Goal: Transaction & Acquisition: Purchase product/service

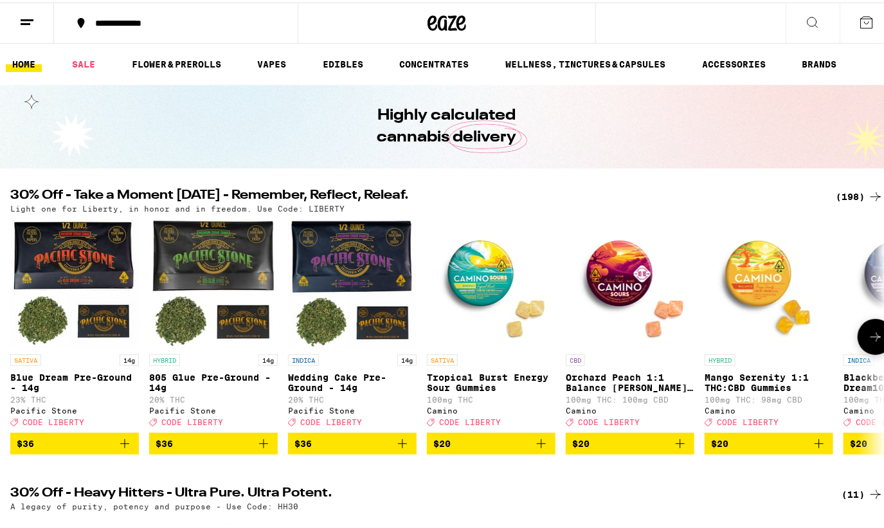
click at [868, 342] on icon at bounding box center [875, 334] width 15 height 15
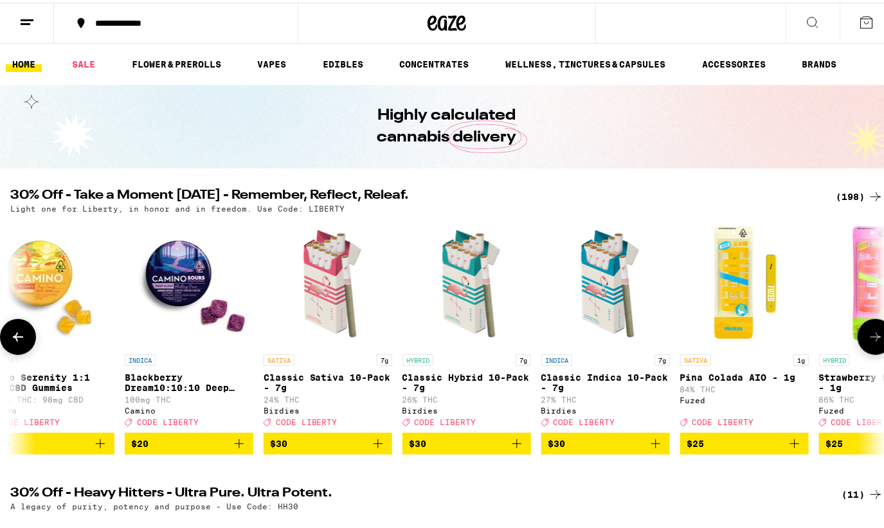
scroll to position [0, 723]
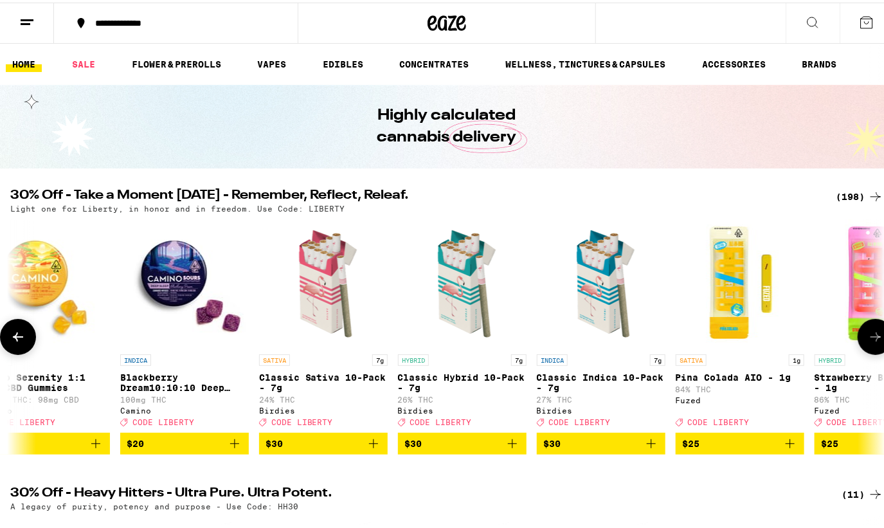
click at [868, 342] on icon at bounding box center [875, 334] width 15 height 15
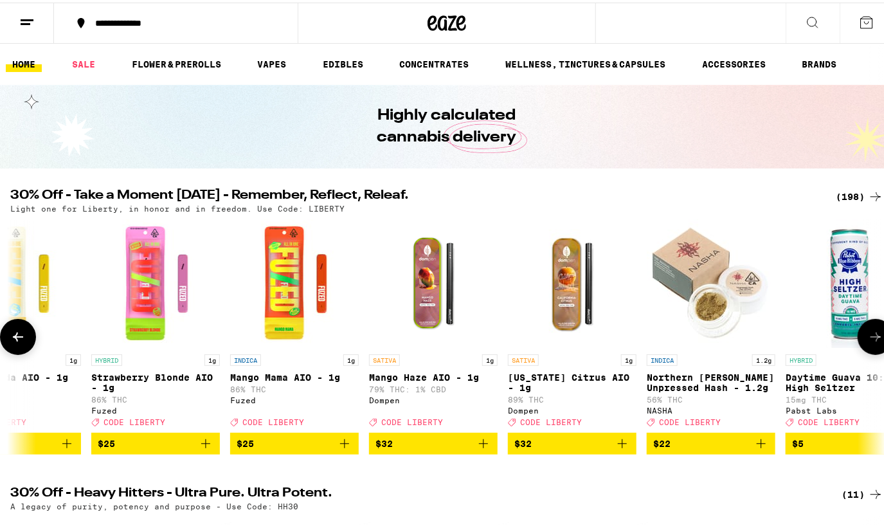
click at [26, 331] on button at bounding box center [18, 334] width 36 height 36
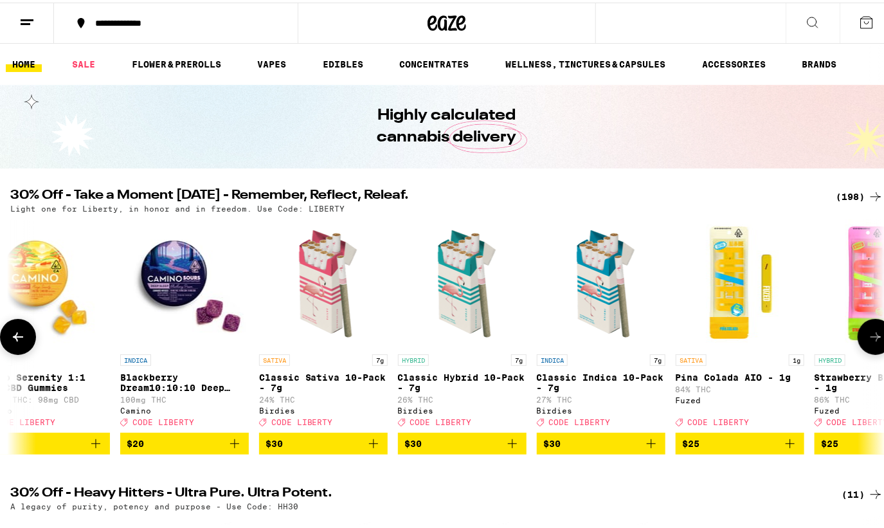
click at [21, 352] on button at bounding box center [18, 334] width 36 height 36
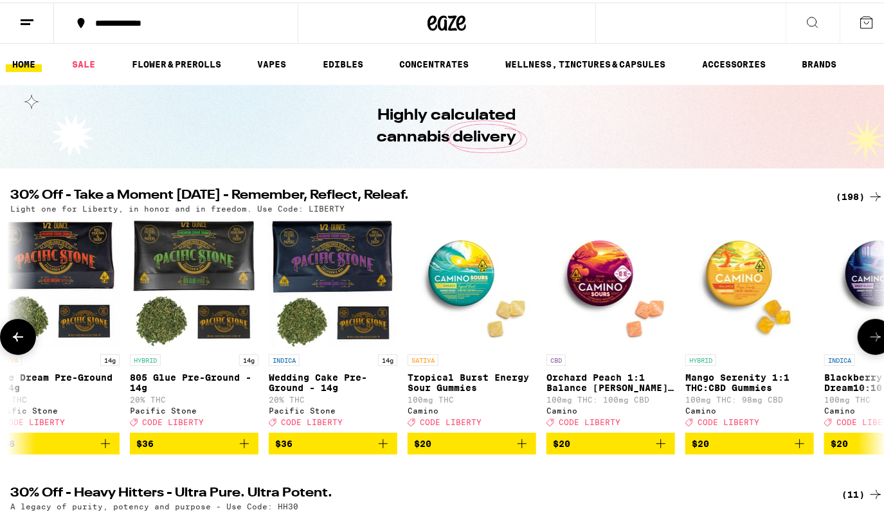
scroll to position [0, 0]
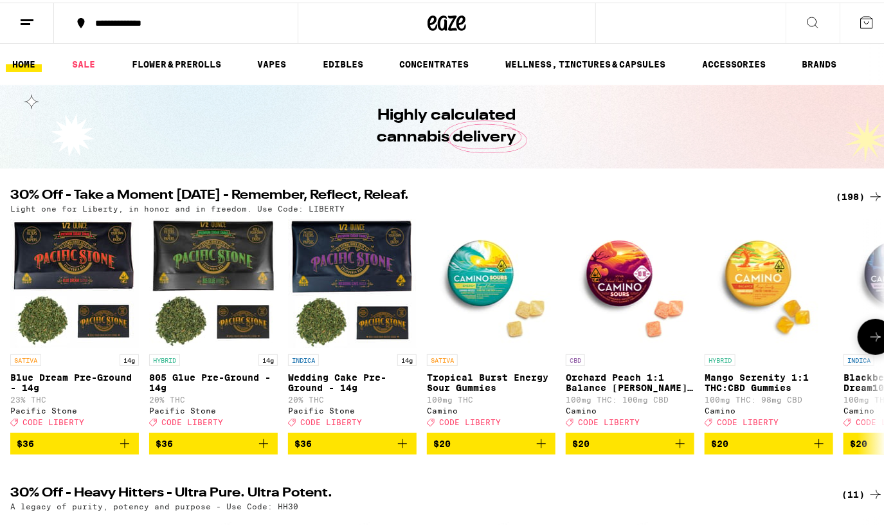
click at [127, 446] on icon "Add to bag" at bounding box center [124, 441] width 9 height 9
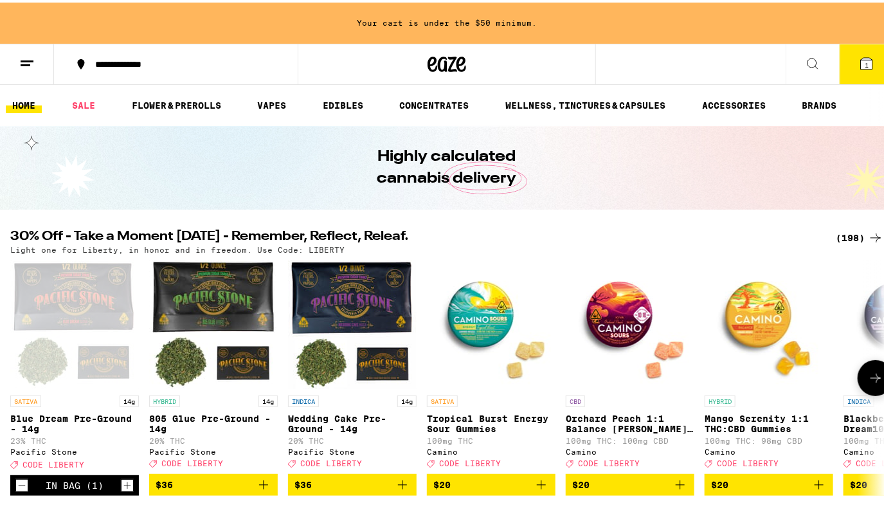
click at [868, 378] on icon at bounding box center [875, 375] width 15 height 15
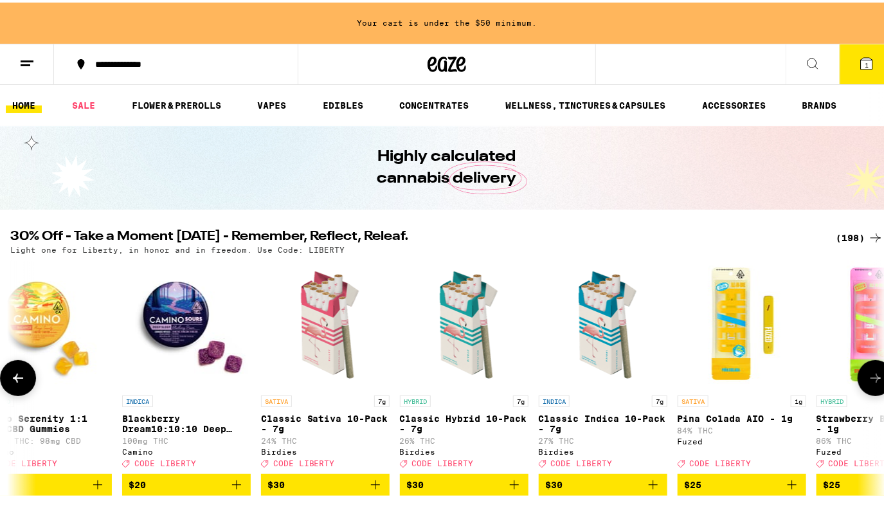
click at [868, 378] on icon at bounding box center [875, 375] width 15 height 15
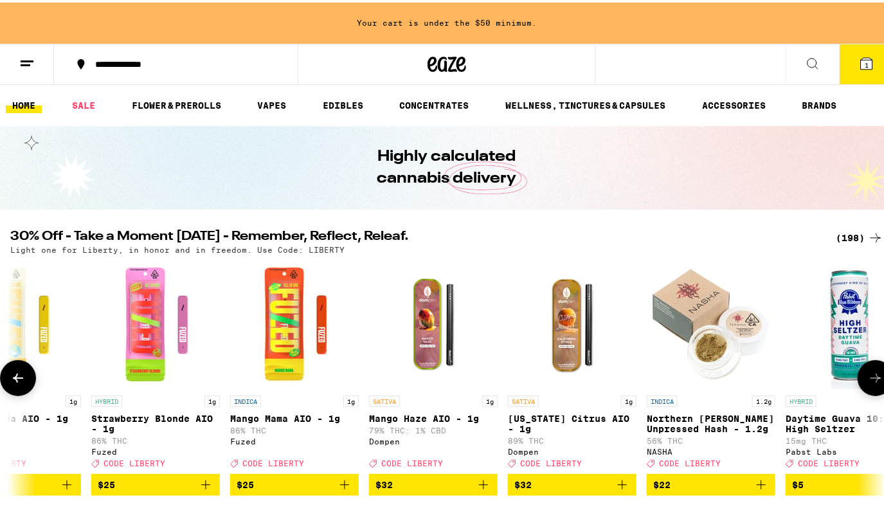
click at [868, 378] on icon at bounding box center [875, 375] width 15 height 15
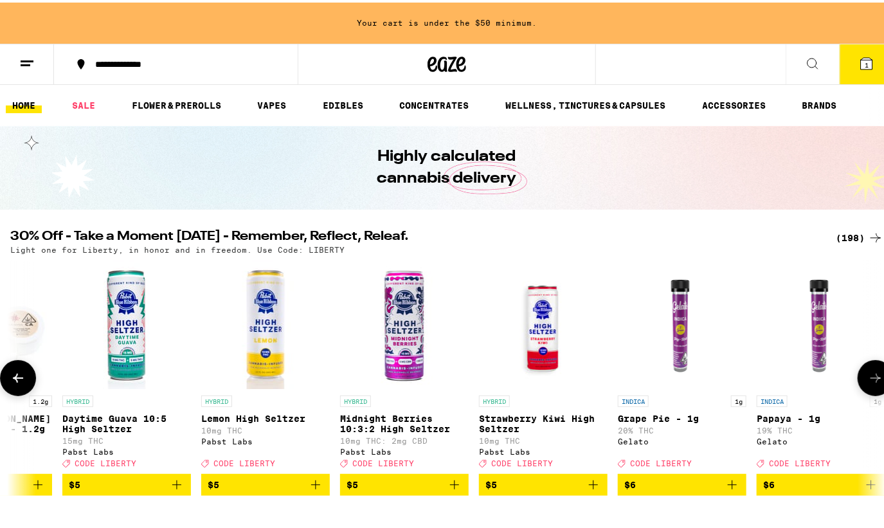
click at [868, 378] on icon at bounding box center [875, 375] width 15 height 15
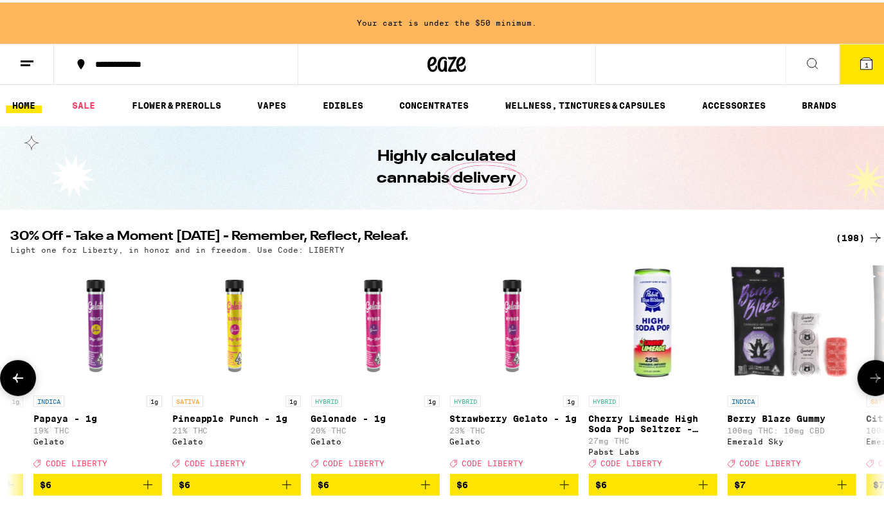
click at [868, 378] on icon at bounding box center [875, 375] width 15 height 15
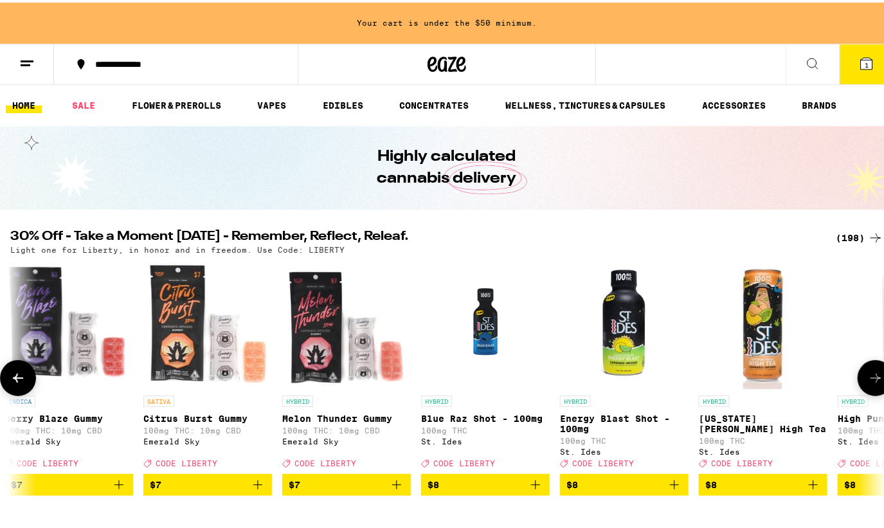
click at [868, 378] on icon at bounding box center [875, 375] width 15 height 15
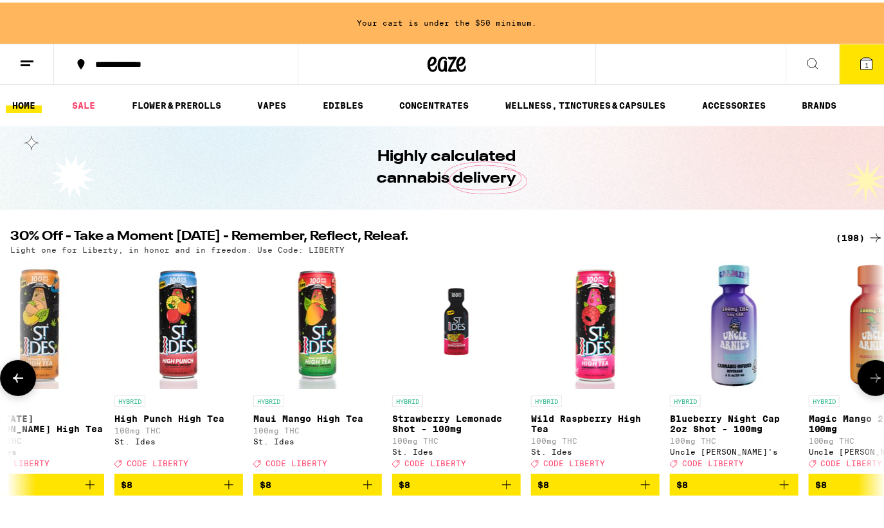
click at [868, 378] on icon at bounding box center [875, 375] width 15 height 15
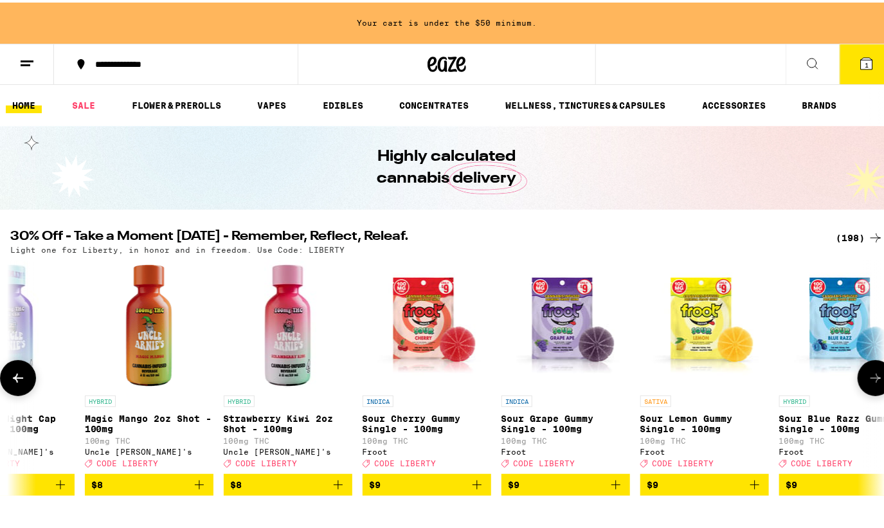
click at [868, 378] on icon at bounding box center [875, 375] width 15 height 15
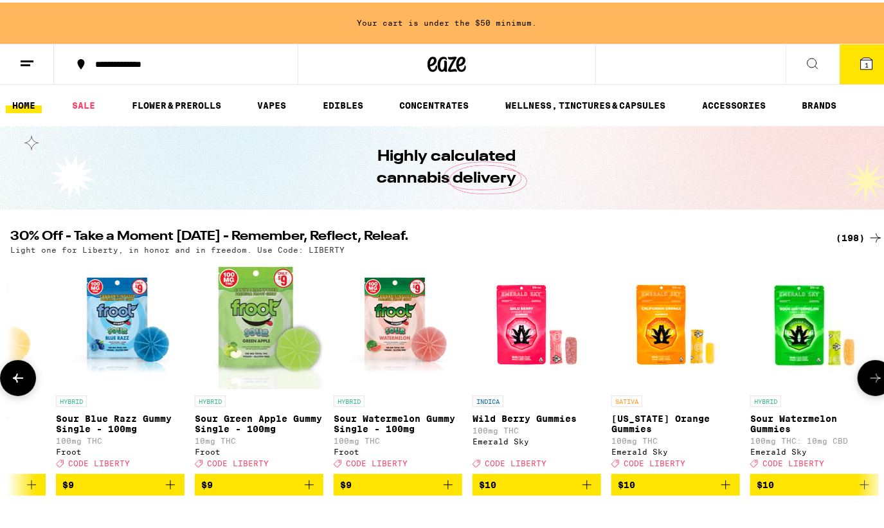
click at [868, 378] on icon at bounding box center [875, 375] width 15 height 15
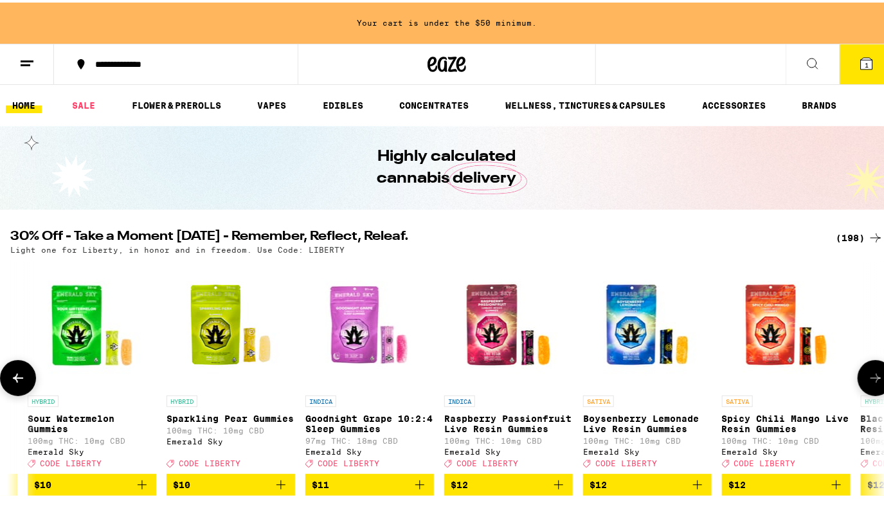
click at [868, 378] on icon at bounding box center [875, 375] width 15 height 15
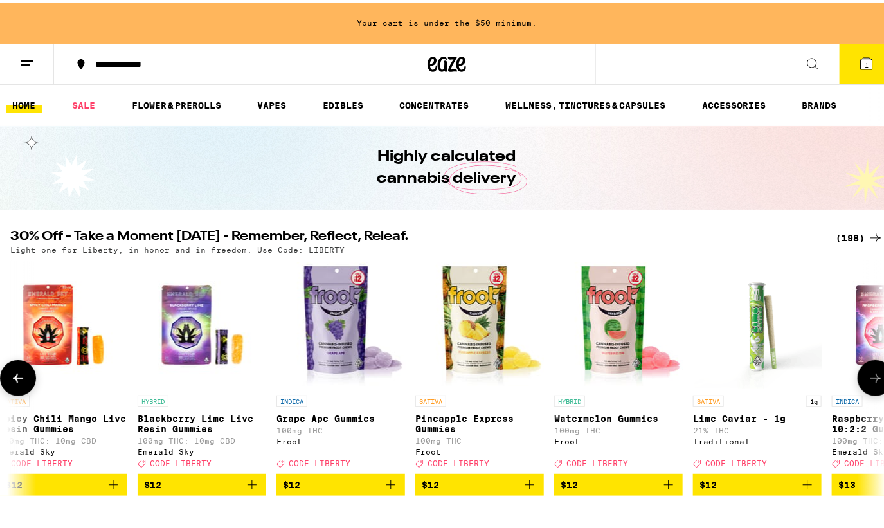
click at [868, 378] on icon at bounding box center [875, 375] width 15 height 15
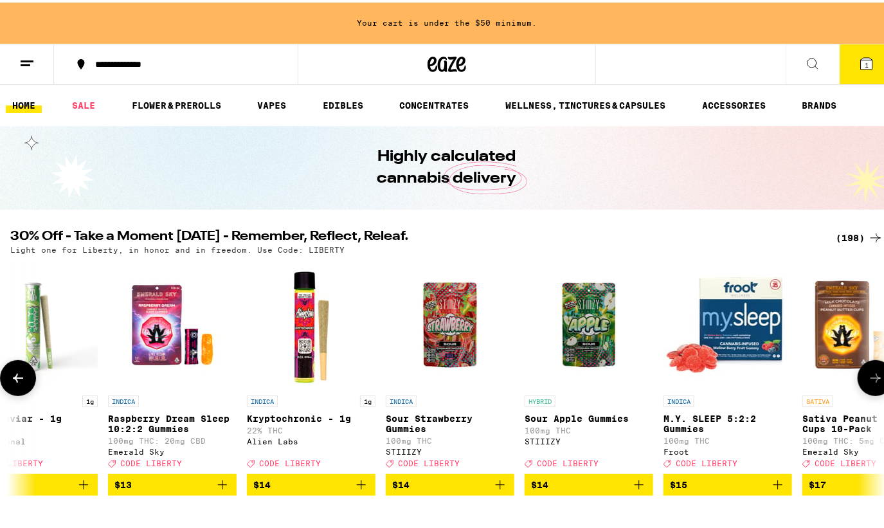
click at [868, 378] on icon at bounding box center [875, 375] width 15 height 15
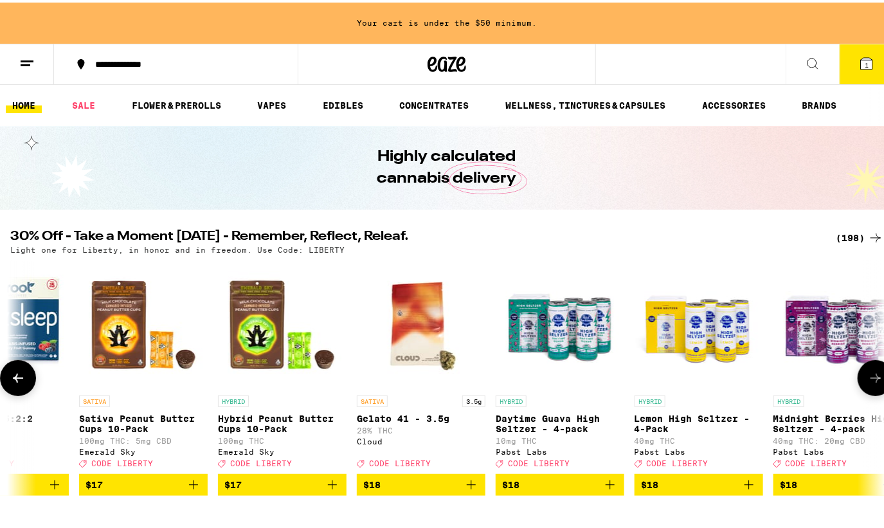
click at [868, 378] on icon at bounding box center [875, 375] width 15 height 15
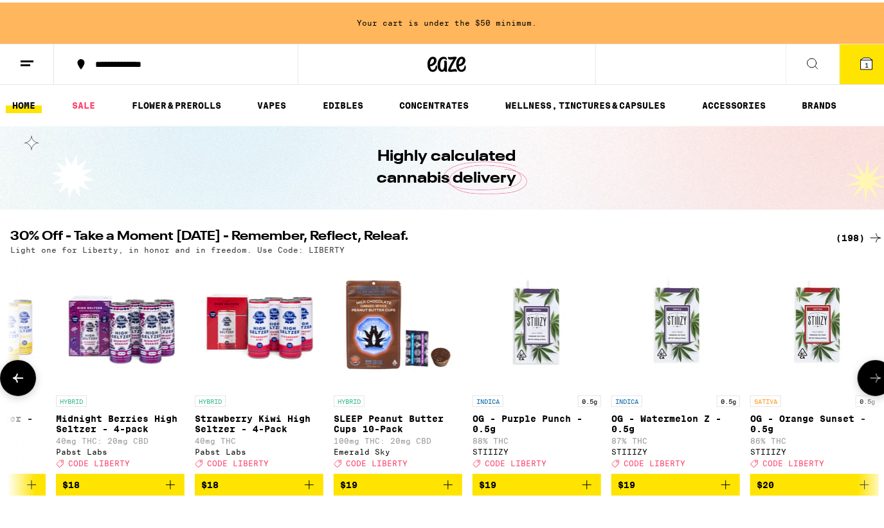
click at [868, 379] on icon at bounding box center [875, 375] width 15 height 15
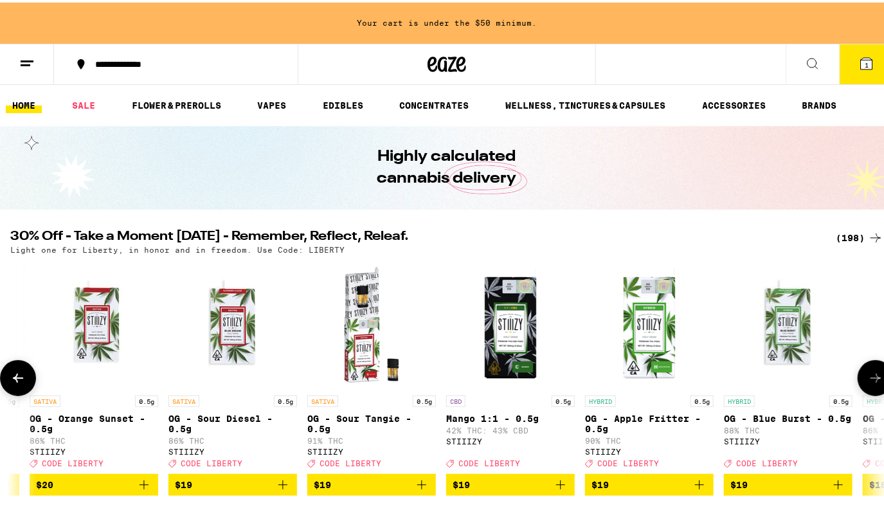
click at [868, 379] on icon at bounding box center [875, 375] width 15 height 15
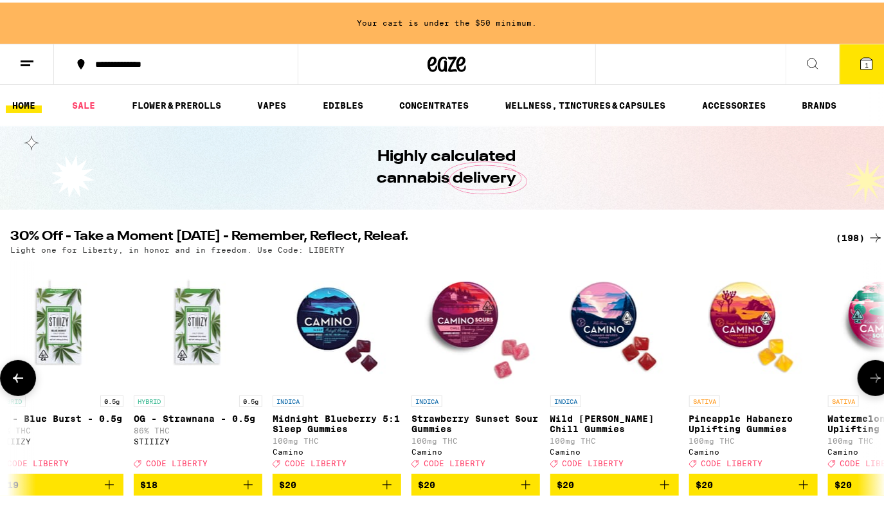
scroll to position [0, 10852]
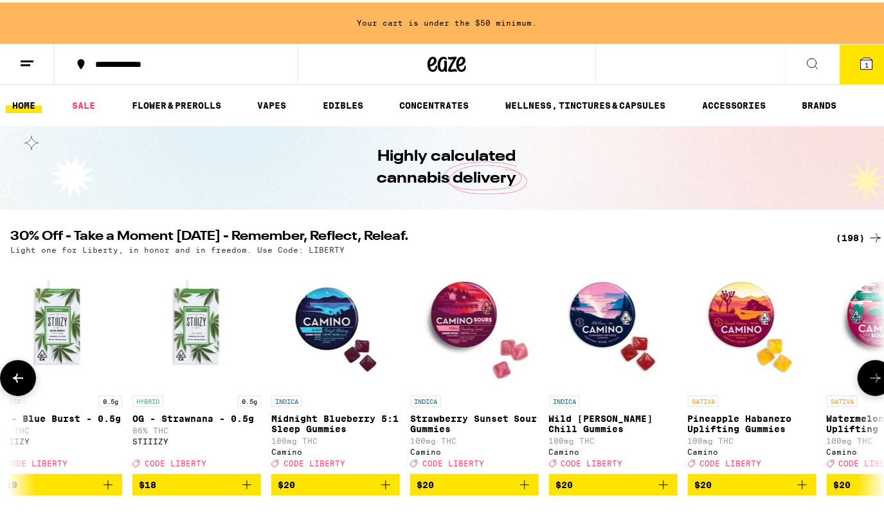
click at [868, 383] on icon at bounding box center [875, 375] width 15 height 15
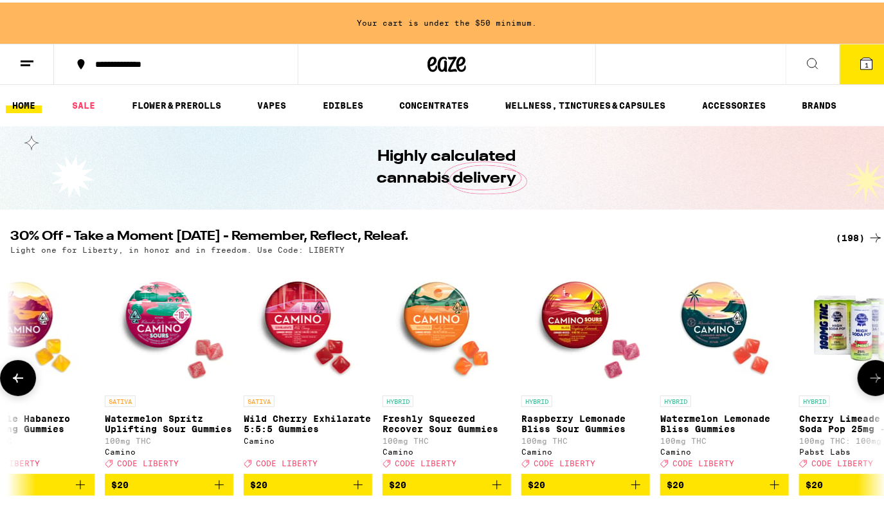
scroll to position [0, 11576]
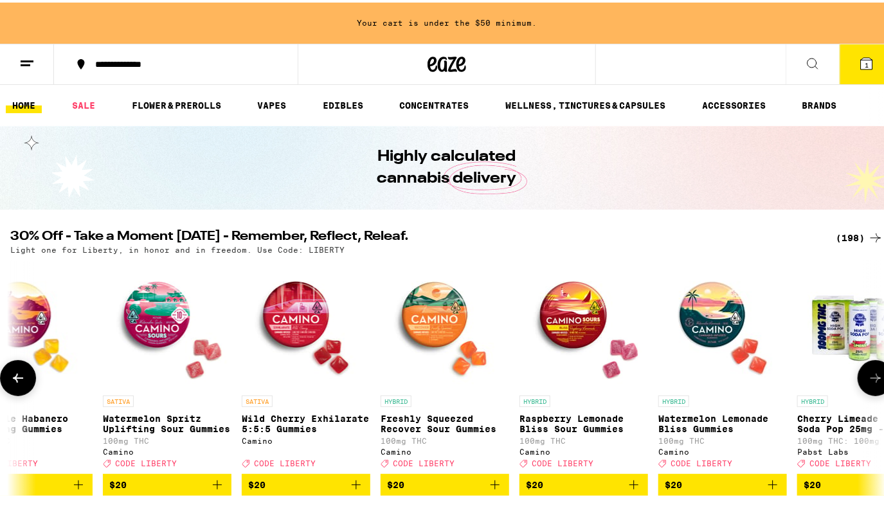
click at [359, 489] on icon "Add to bag" at bounding box center [356, 482] width 15 height 15
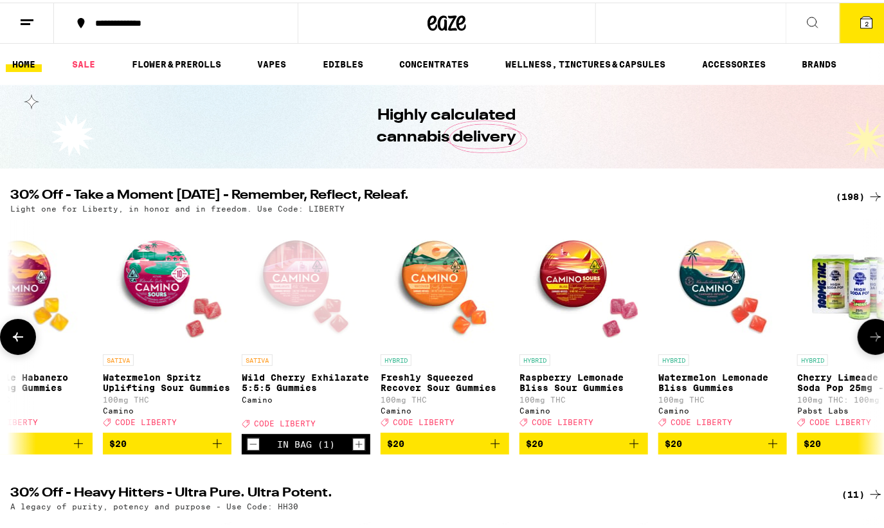
click at [361, 447] on icon "Increment" at bounding box center [359, 441] width 12 height 15
click at [868, 349] on button at bounding box center [876, 334] width 36 height 36
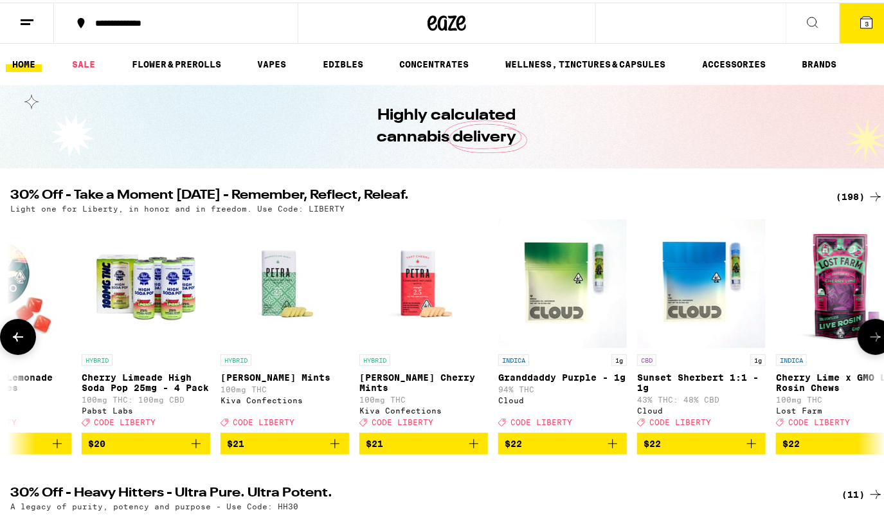
scroll to position [0, 12299]
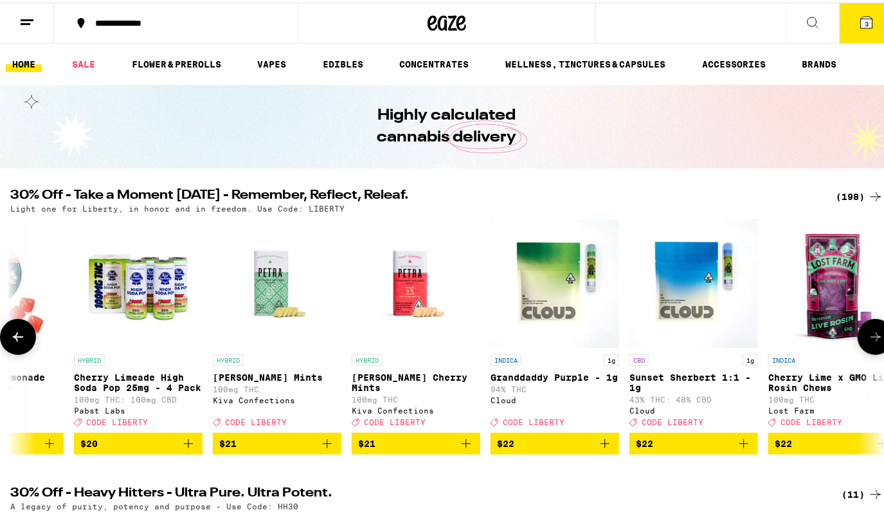
click at [868, 349] on button at bounding box center [876, 334] width 36 height 36
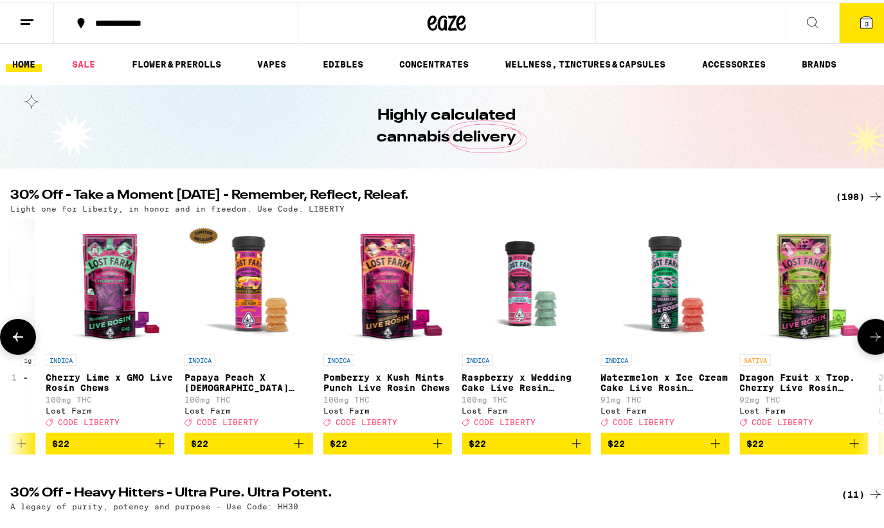
scroll to position [0, 13023]
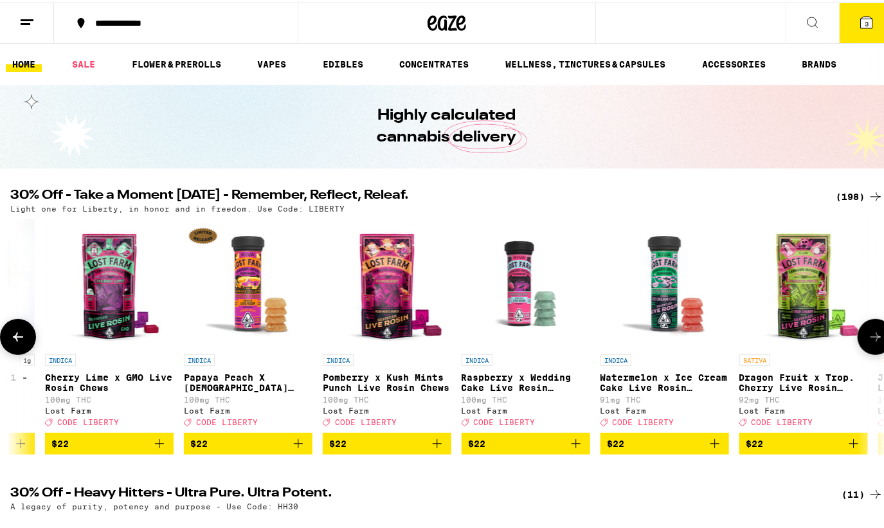
click at [868, 349] on button at bounding box center [876, 334] width 36 height 36
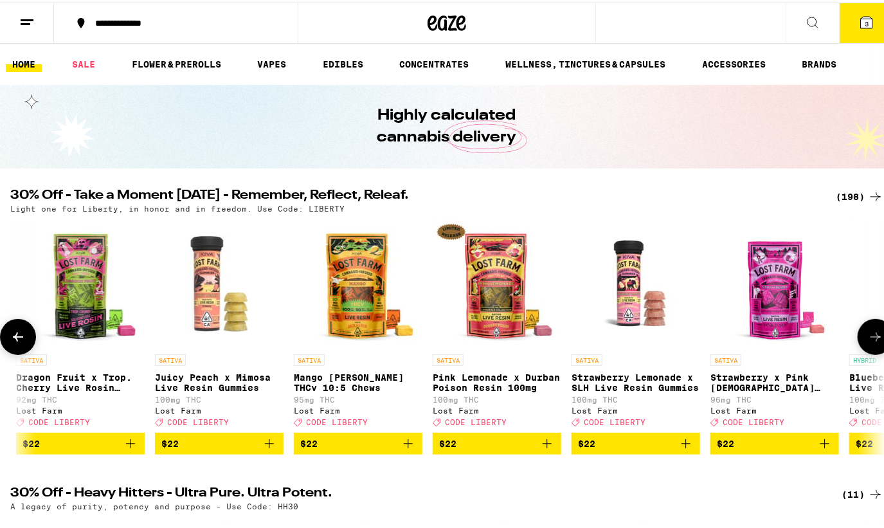
click at [868, 349] on button at bounding box center [876, 334] width 36 height 36
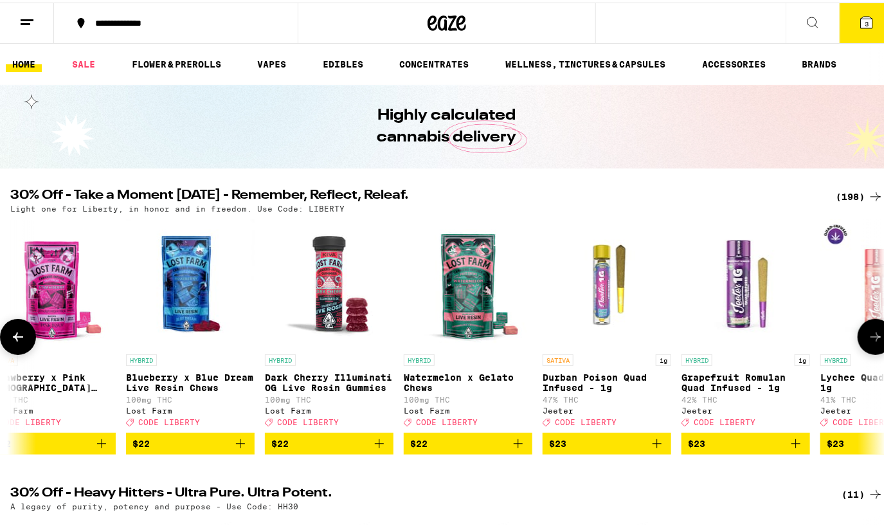
click at [868, 349] on button at bounding box center [876, 334] width 36 height 36
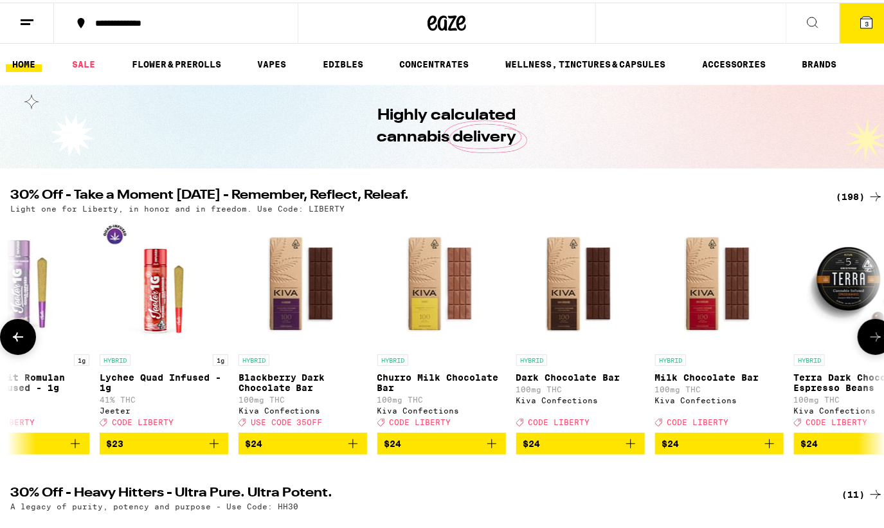
scroll to position [0, 15193]
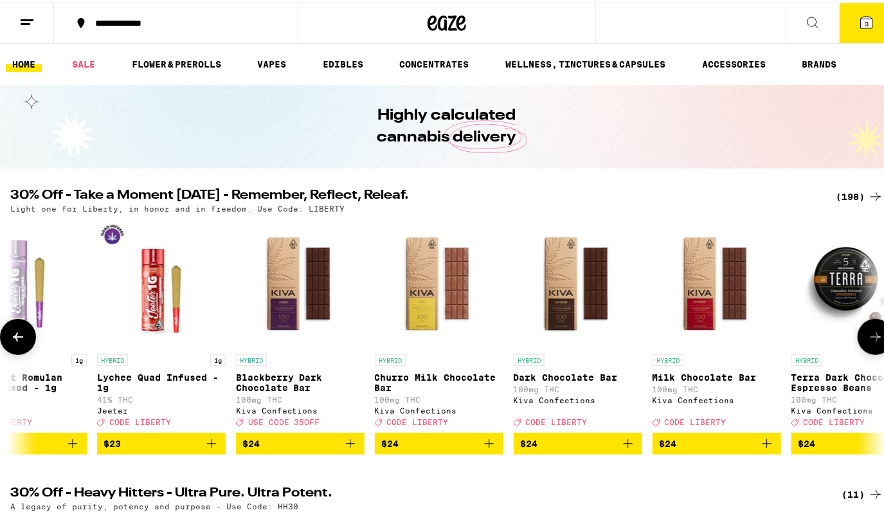
click at [15, 339] on icon at bounding box center [18, 334] width 10 height 9
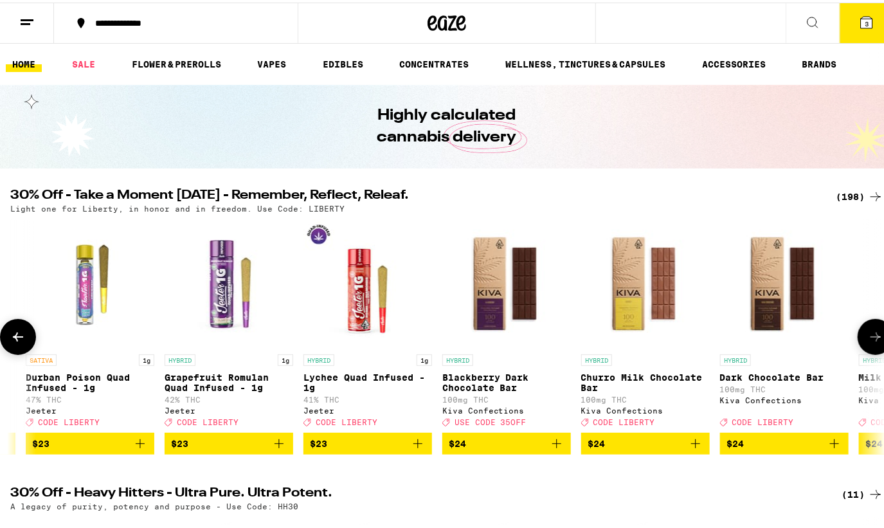
click at [15, 339] on icon at bounding box center [18, 334] width 10 height 9
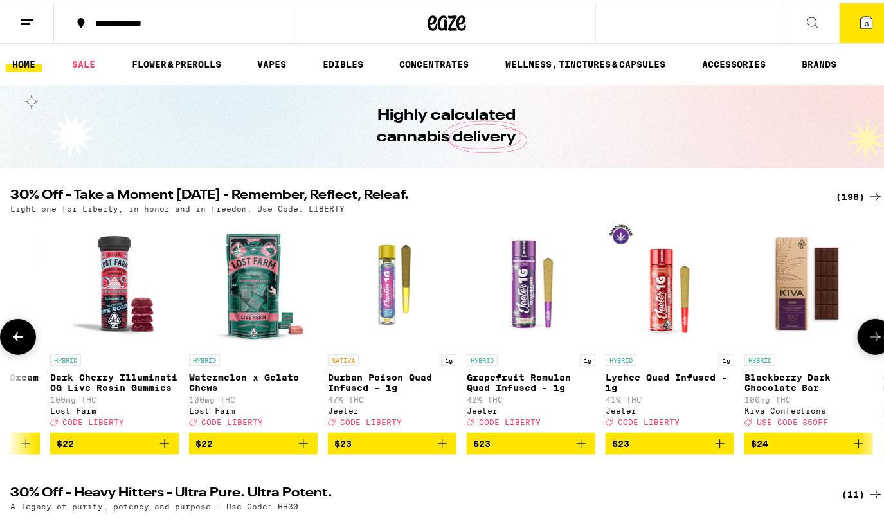
click at [15, 339] on icon at bounding box center [18, 334] width 10 height 9
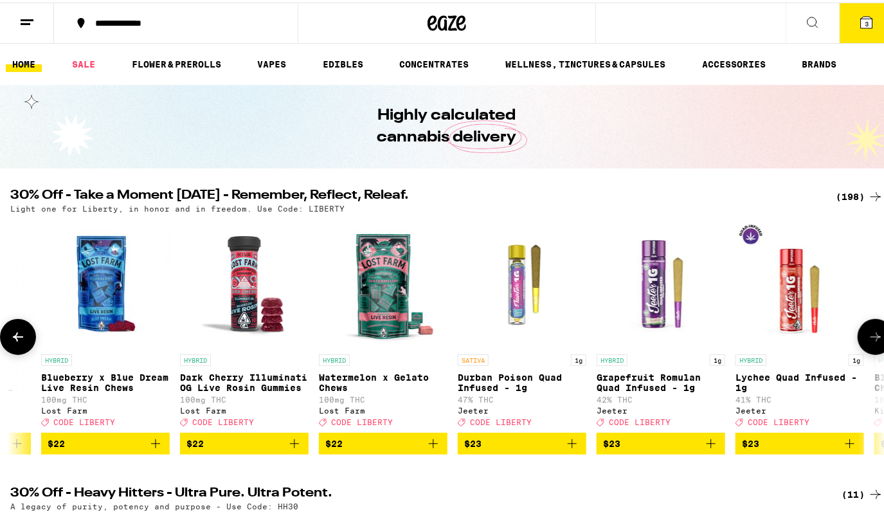
click at [15, 339] on icon at bounding box center [18, 334] width 10 height 9
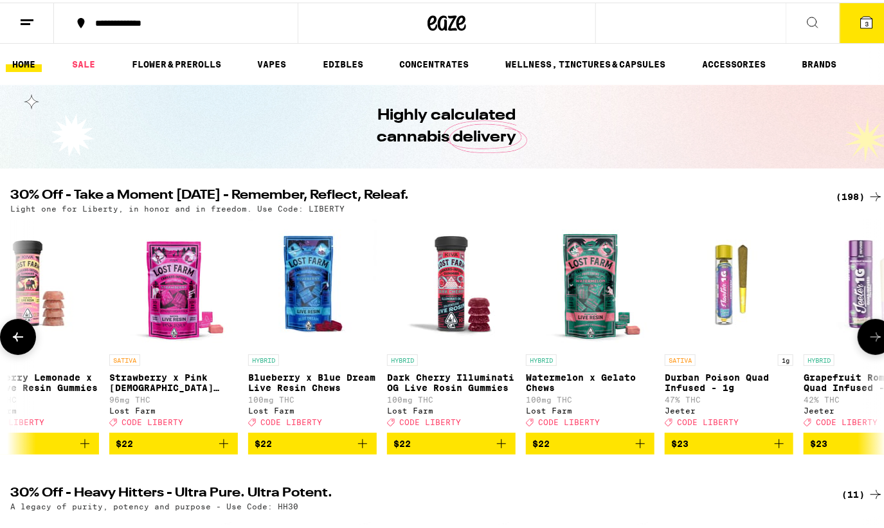
click at [15, 339] on icon at bounding box center [18, 334] width 10 height 9
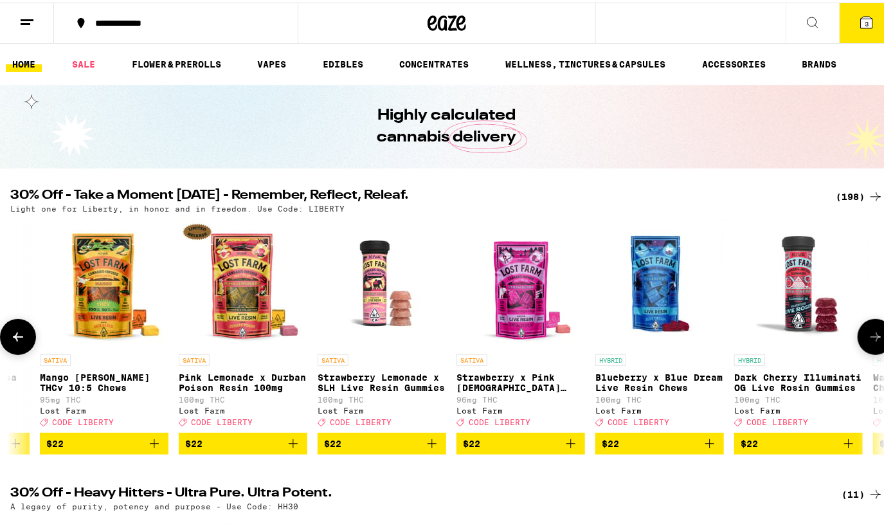
click at [15, 339] on icon at bounding box center [18, 334] width 10 height 9
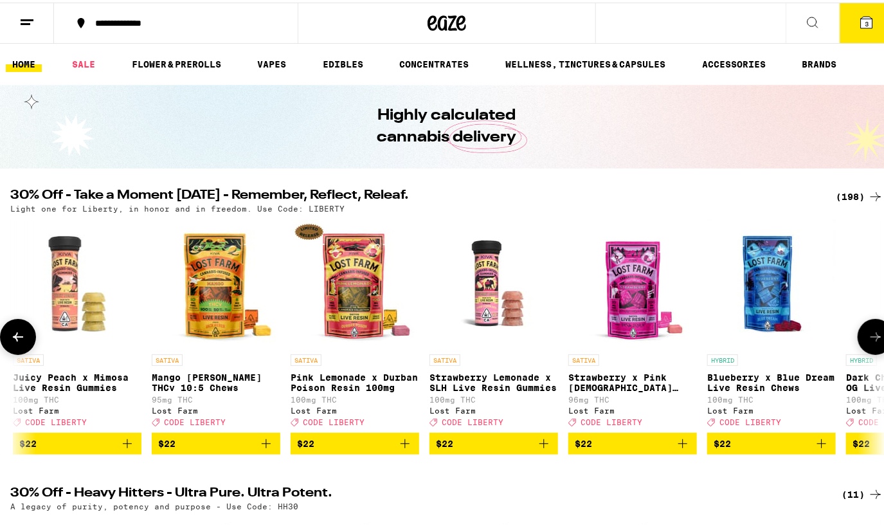
click at [15, 339] on icon at bounding box center [18, 334] width 10 height 9
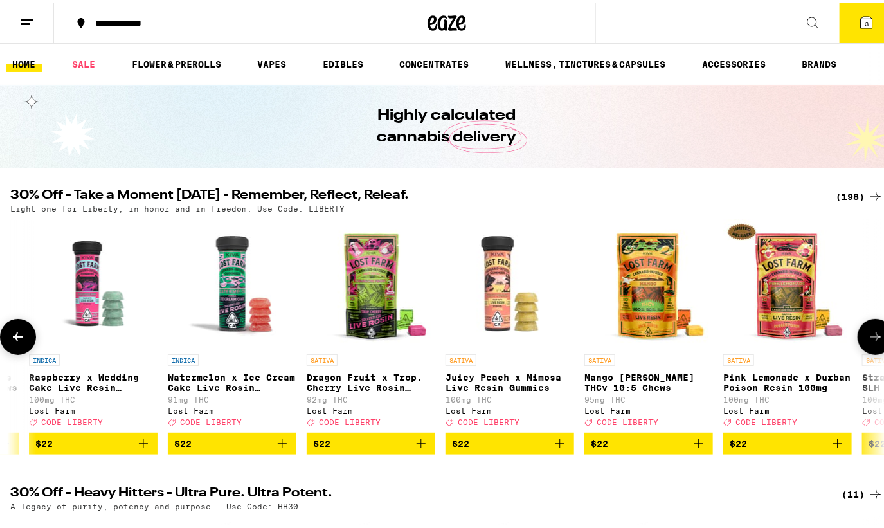
click at [15, 339] on icon at bounding box center [18, 334] width 10 height 9
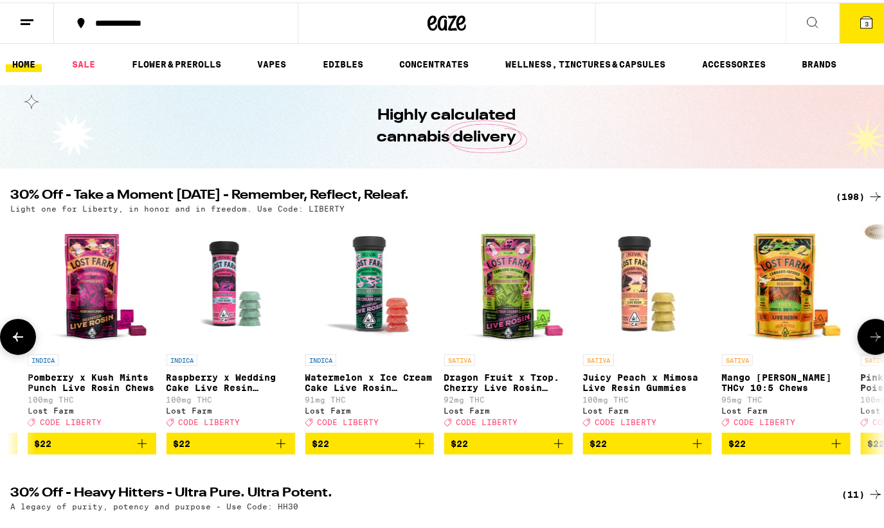
click at [15, 339] on icon at bounding box center [18, 334] width 10 height 9
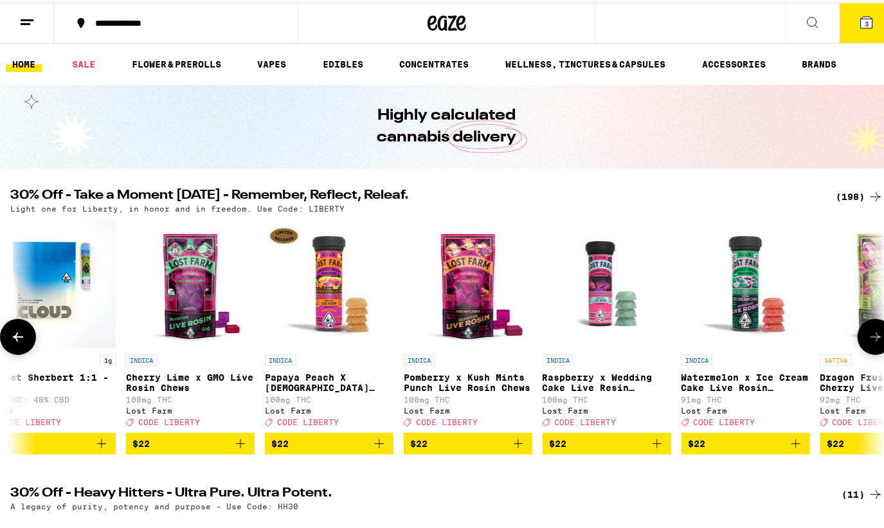
click at [15, 339] on icon at bounding box center [18, 334] width 10 height 9
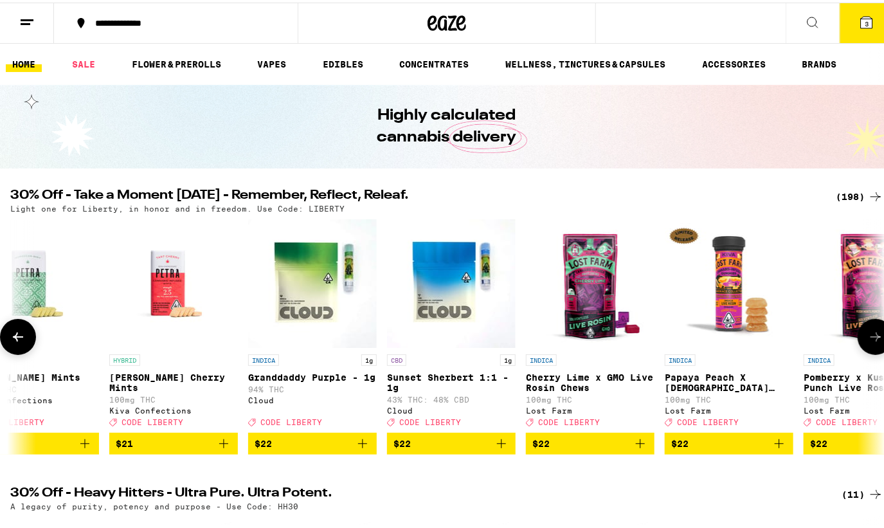
click at [15, 339] on icon at bounding box center [18, 334] width 10 height 9
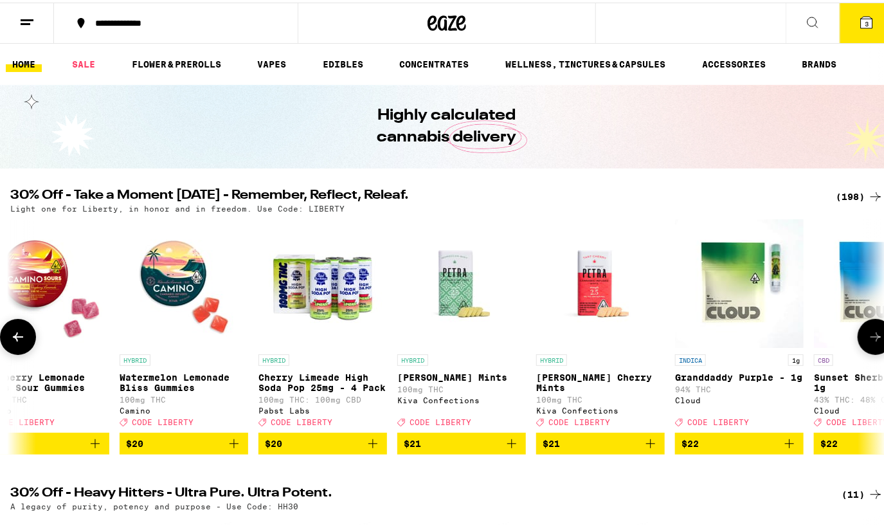
click at [15, 339] on icon at bounding box center [18, 334] width 10 height 9
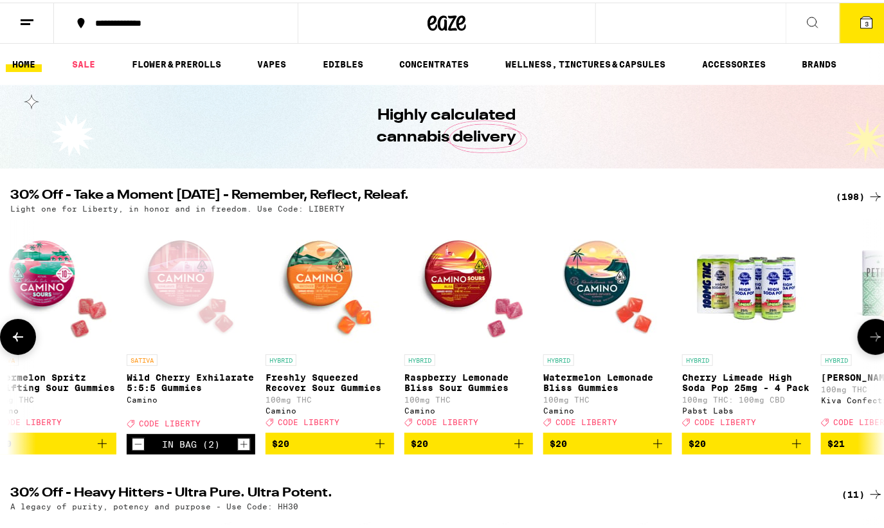
click at [15, 339] on icon at bounding box center [18, 334] width 10 height 9
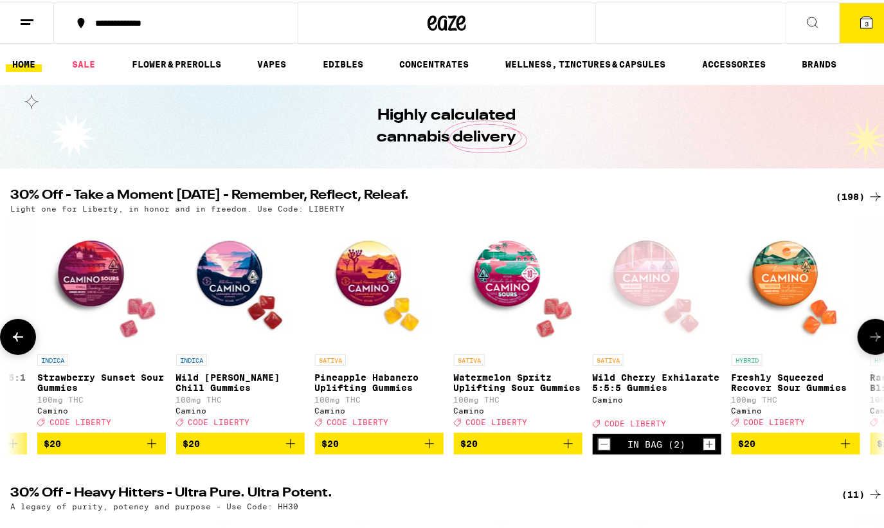
click at [15, 339] on icon at bounding box center [18, 334] width 10 height 9
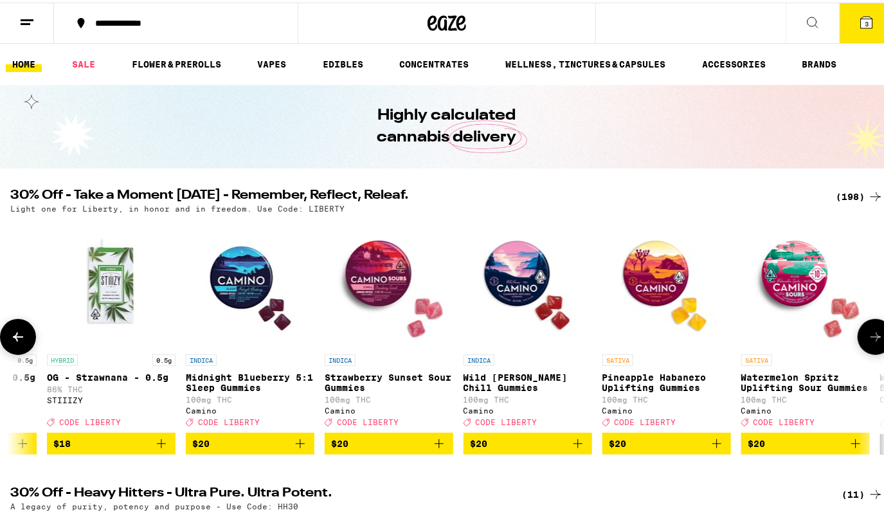
click at [15, 339] on icon at bounding box center [18, 334] width 10 height 9
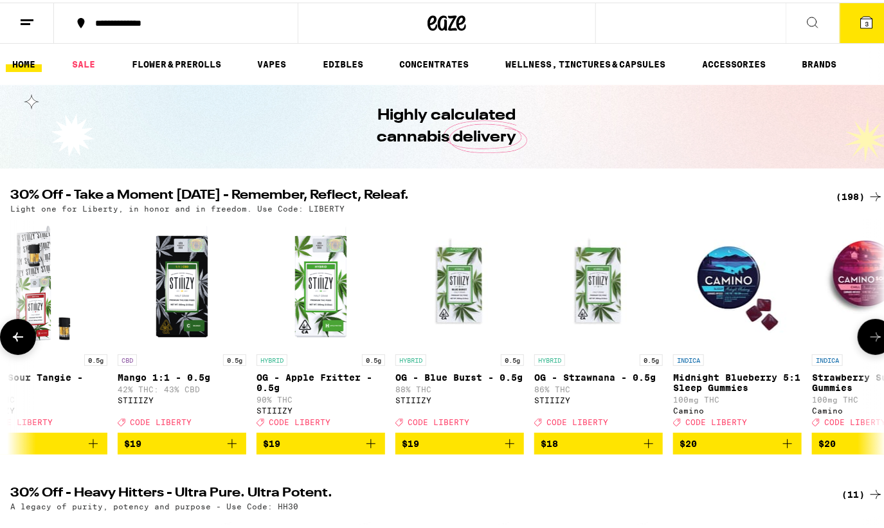
click at [15, 339] on icon at bounding box center [18, 334] width 10 height 9
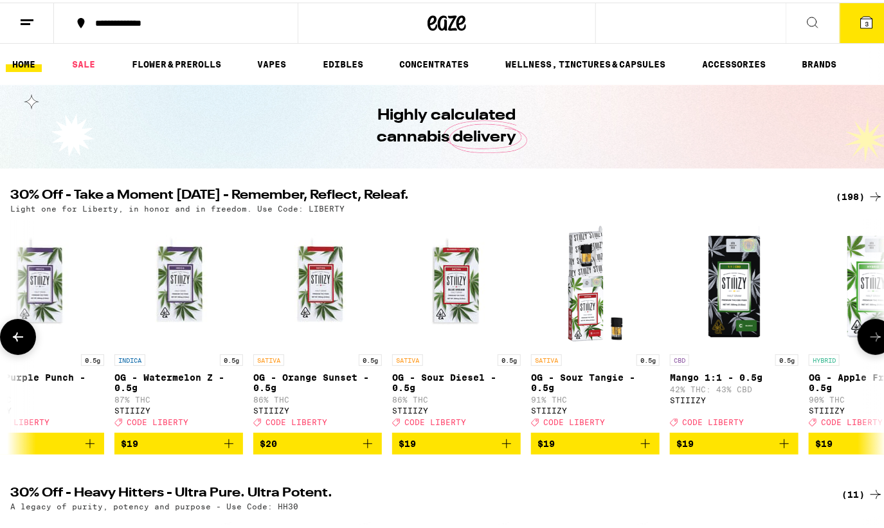
click at [15, 339] on icon at bounding box center [18, 334] width 10 height 9
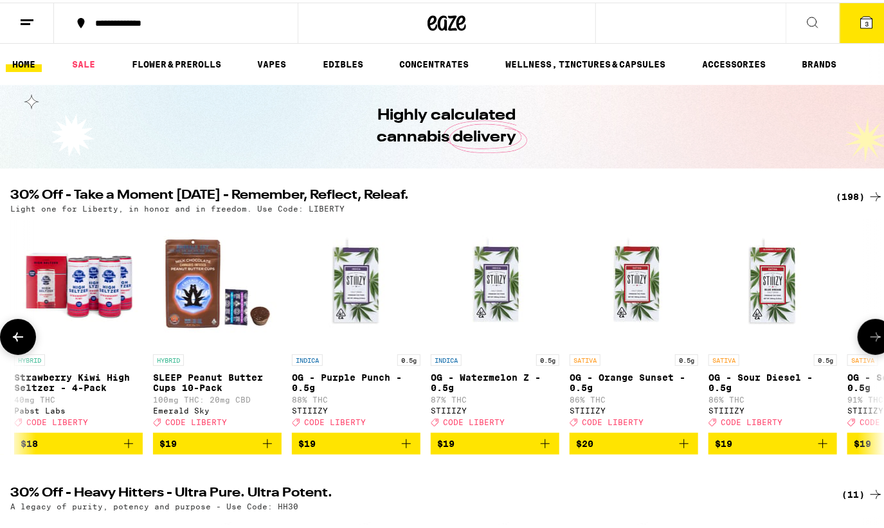
click at [15, 339] on icon at bounding box center [18, 334] width 10 height 9
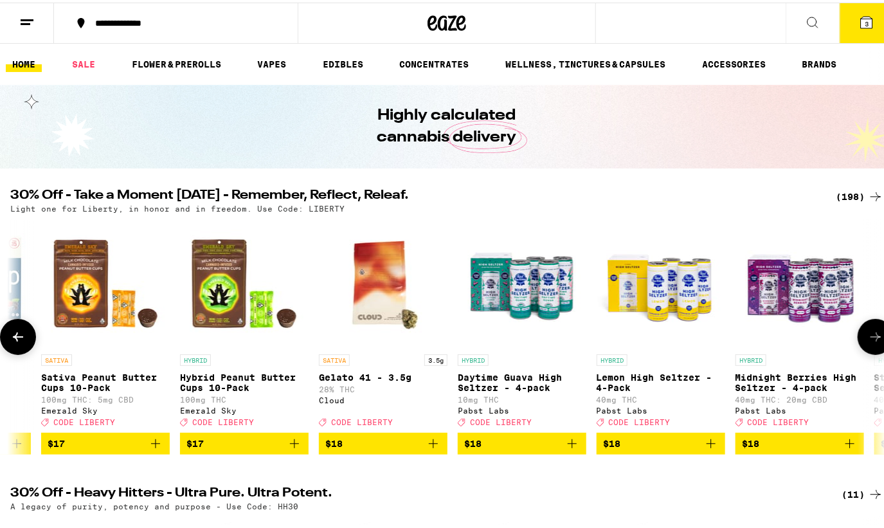
click at [15, 339] on icon at bounding box center [18, 334] width 10 height 9
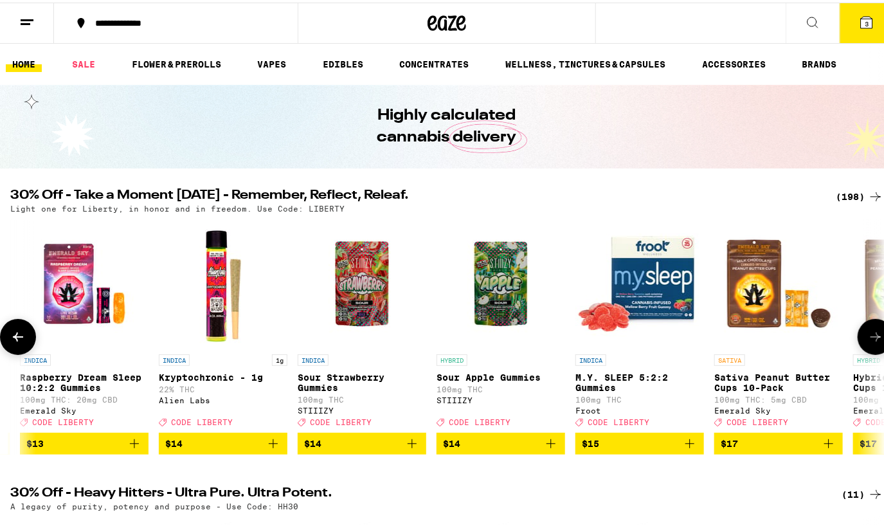
click at [15, 339] on icon at bounding box center [18, 334] width 10 height 9
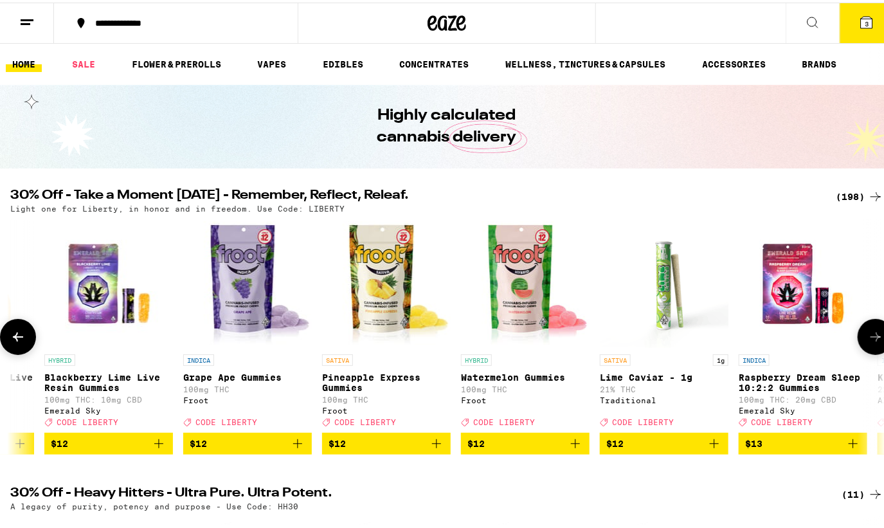
click at [15, 339] on icon at bounding box center [18, 334] width 10 height 9
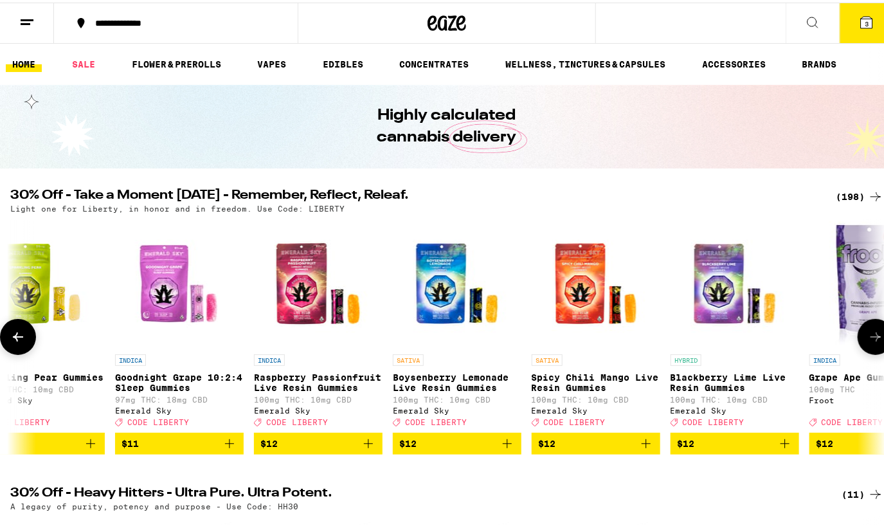
click at [15, 339] on icon at bounding box center [18, 334] width 10 height 9
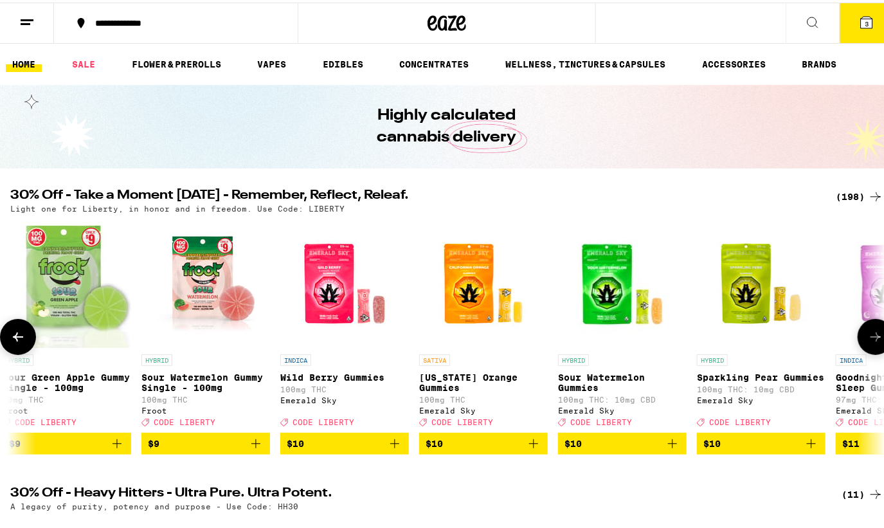
click at [15, 339] on icon at bounding box center [18, 334] width 10 height 9
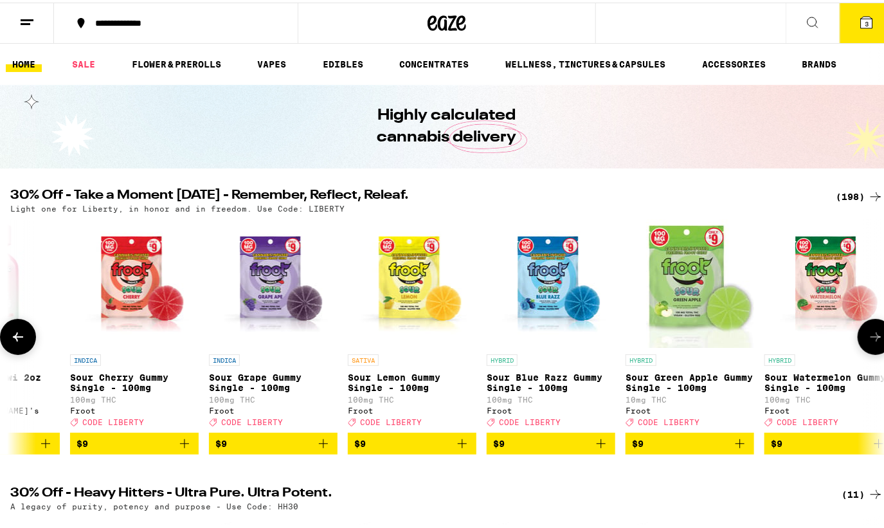
click at [15, 339] on icon at bounding box center [18, 334] width 10 height 9
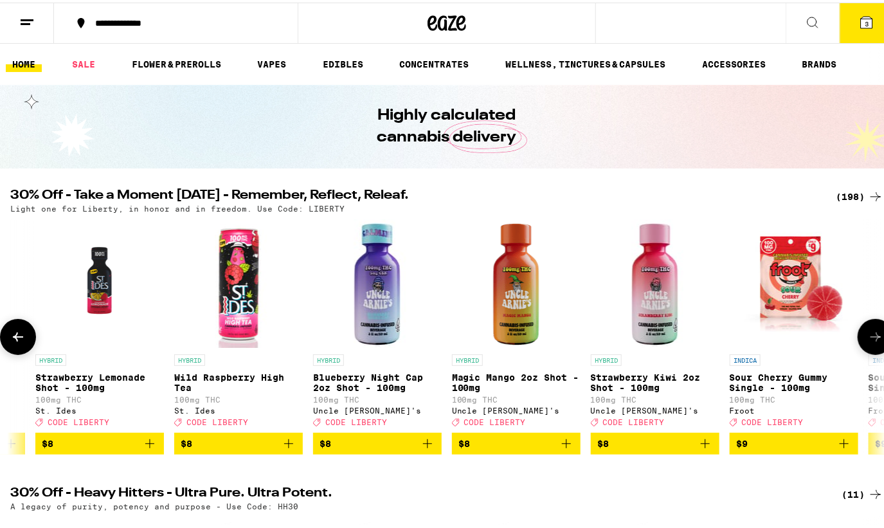
click at [15, 339] on icon at bounding box center [18, 334] width 10 height 9
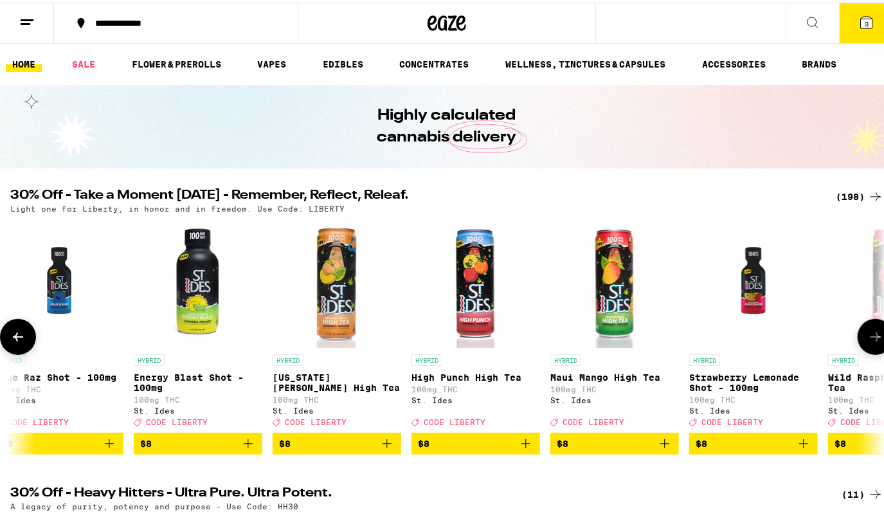
click at [15, 339] on icon at bounding box center [18, 334] width 10 height 9
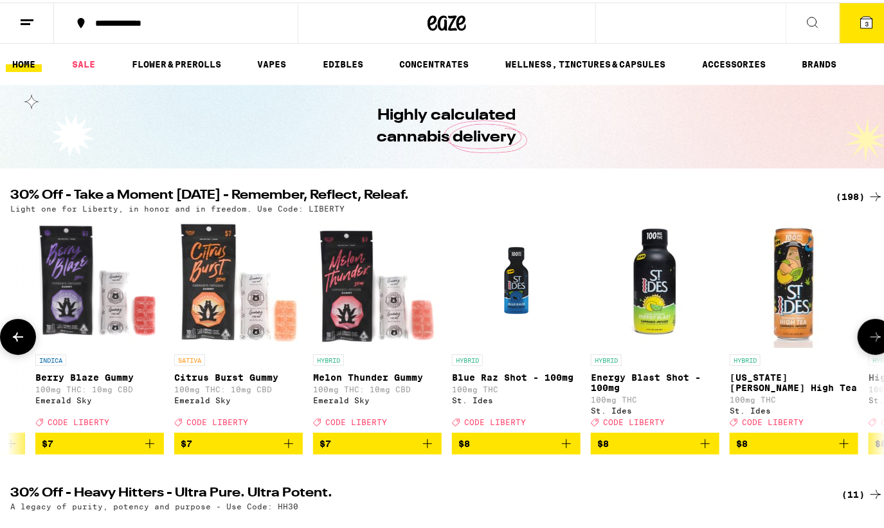
click at [15, 339] on icon at bounding box center [18, 334] width 10 height 9
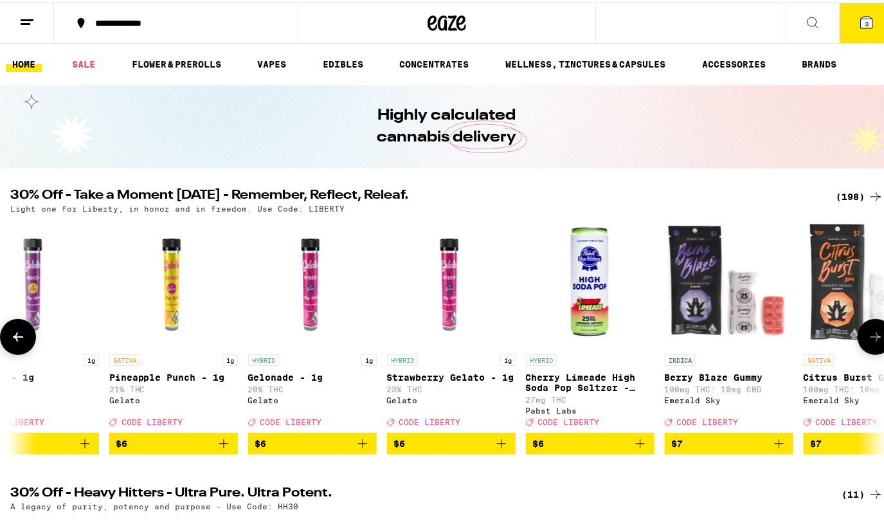
click at [15, 339] on icon at bounding box center [18, 334] width 10 height 9
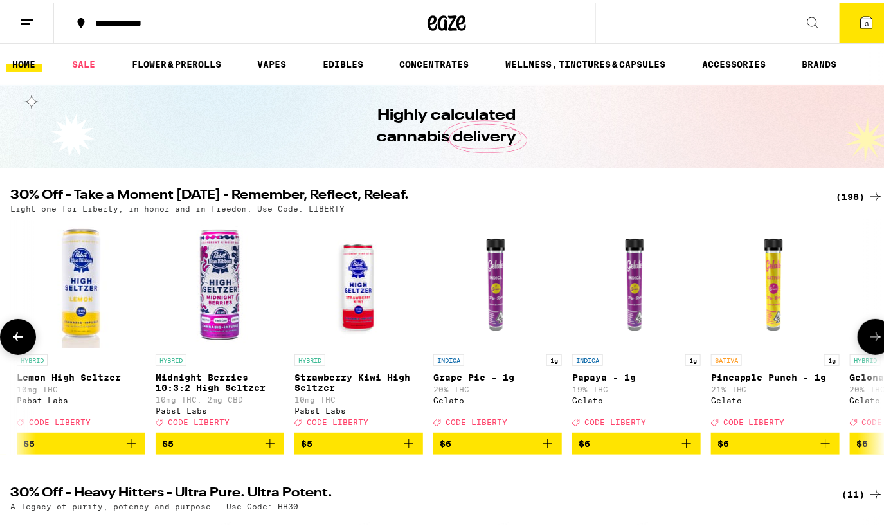
click at [15, 339] on icon at bounding box center [18, 334] width 10 height 9
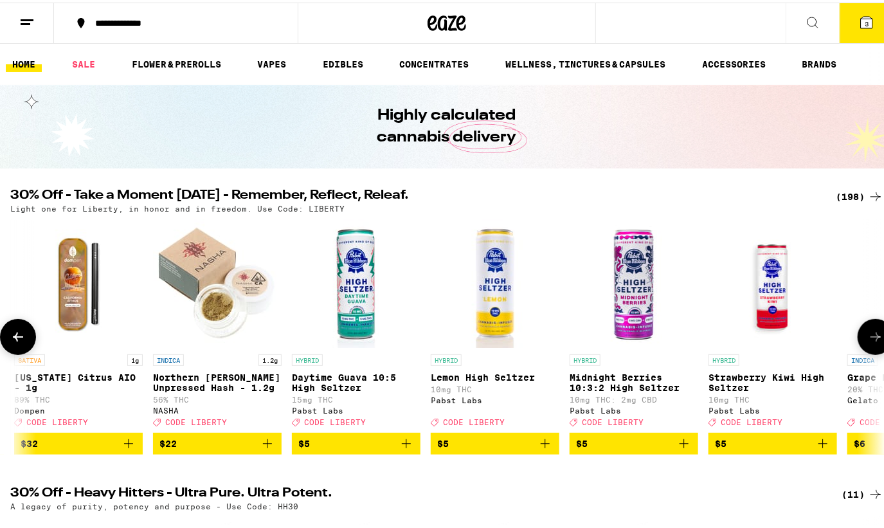
click at [15, 339] on icon at bounding box center [18, 334] width 10 height 9
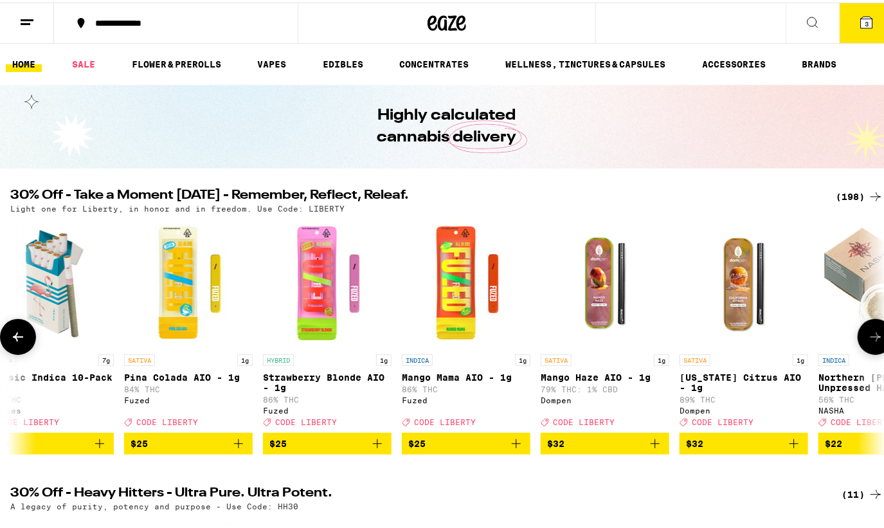
click at [15, 339] on icon at bounding box center [18, 334] width 10 height 9
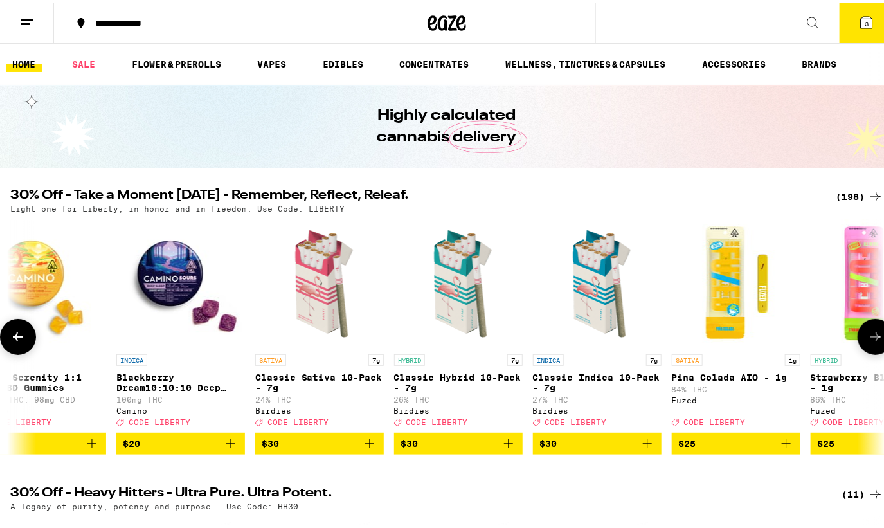
click at [15, 339] on icon at bounding box center [18, 334] width 10 height 9
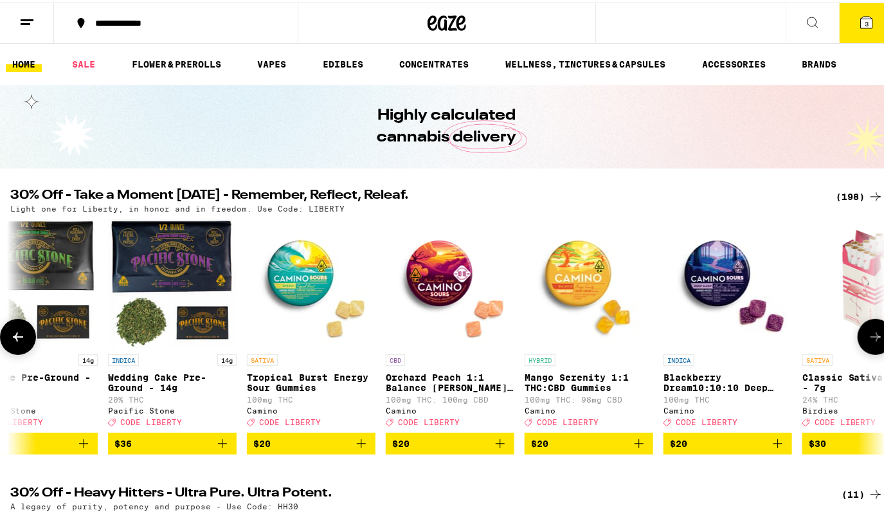
click at [15, 339] on icon at bounding box center [18, 334] width 10 height 9
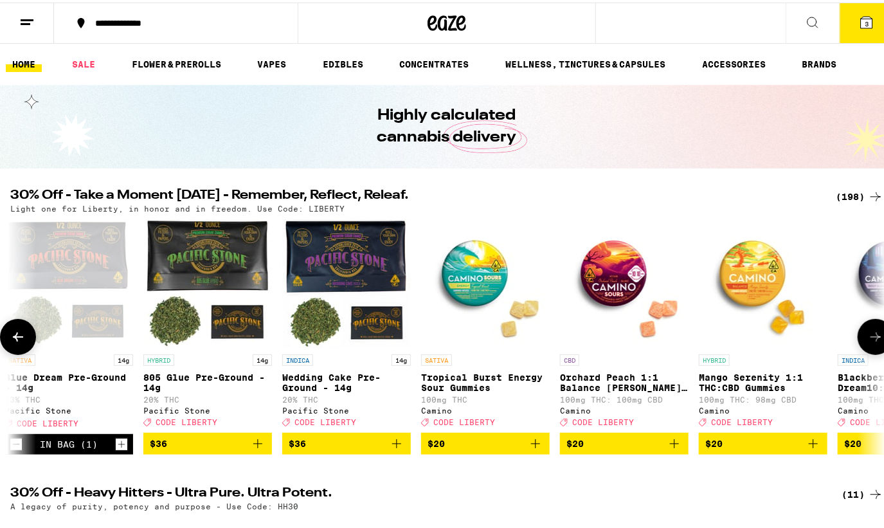
scroll to position [0, 0]
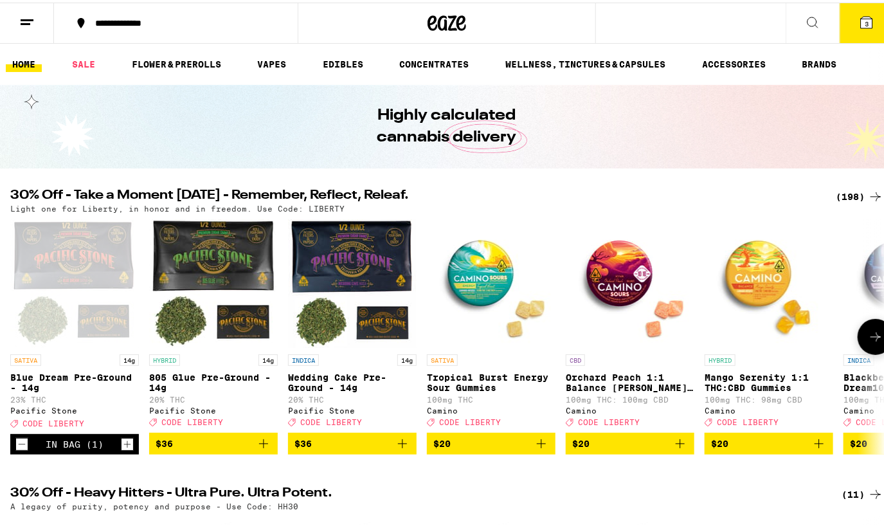
click at [868, 342] on icon at bounding box center [875, 334] width 15 height 15
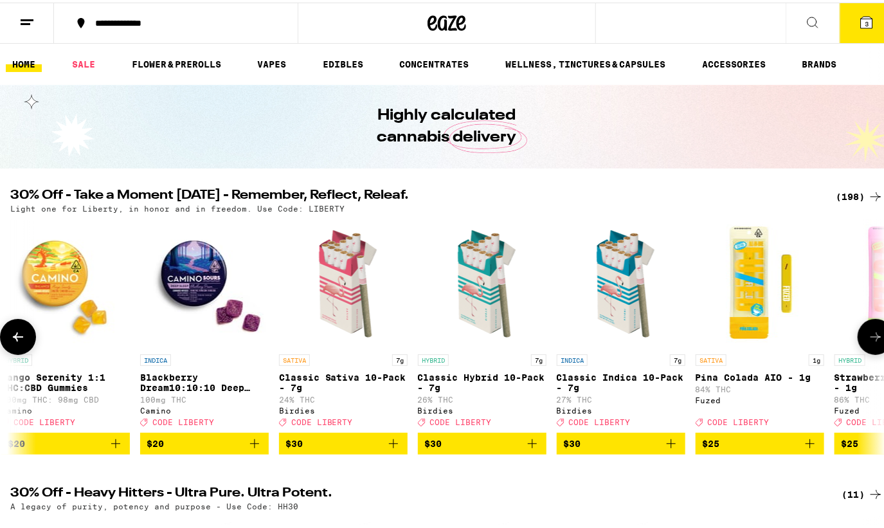
scroll to position [0, 723]
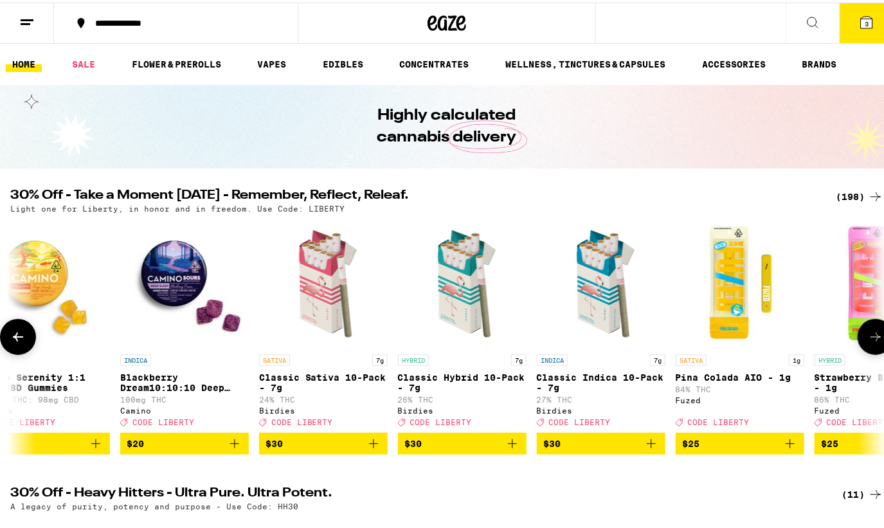
click at [377, 449] on icon "Add to bag" at bounding box center [373, 440] width 15 height 15
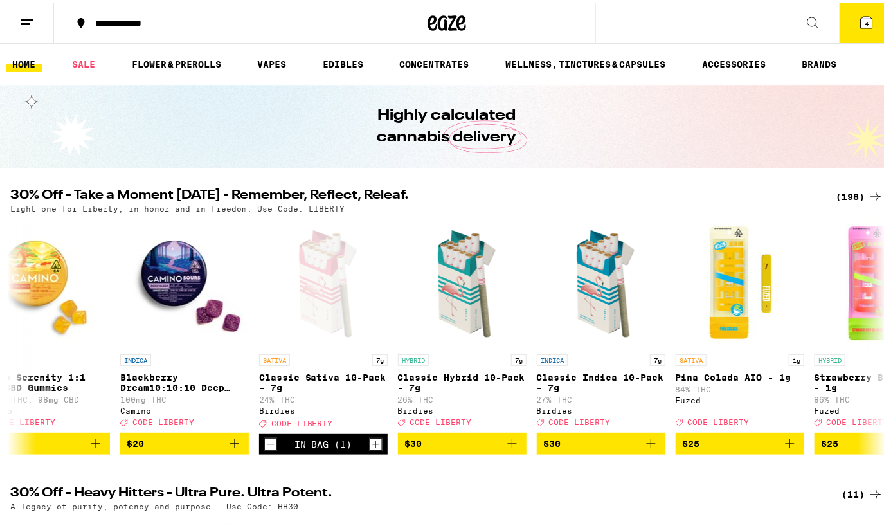
click at [860, 26] on icon at bounding box center [866, 19] width 15 height 15
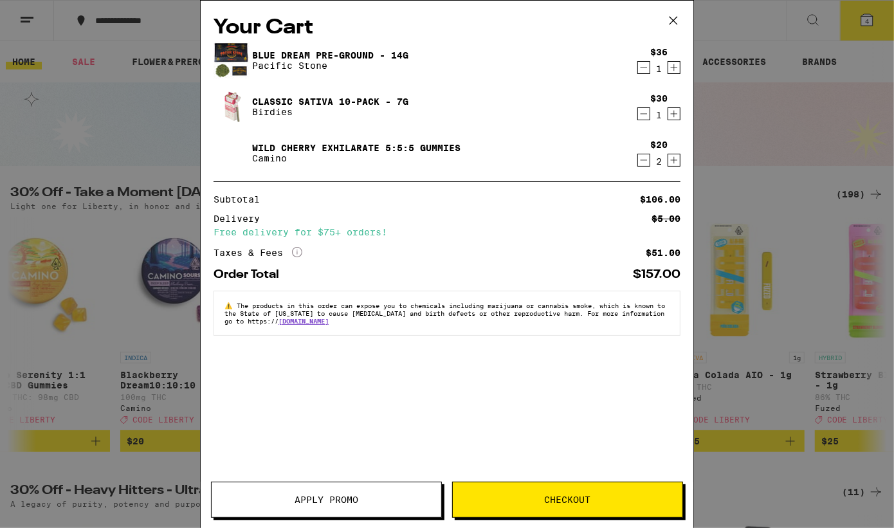
click at [334, 498] on span "Apply Promo" at bounding box center [327, 499] width 64 height 9
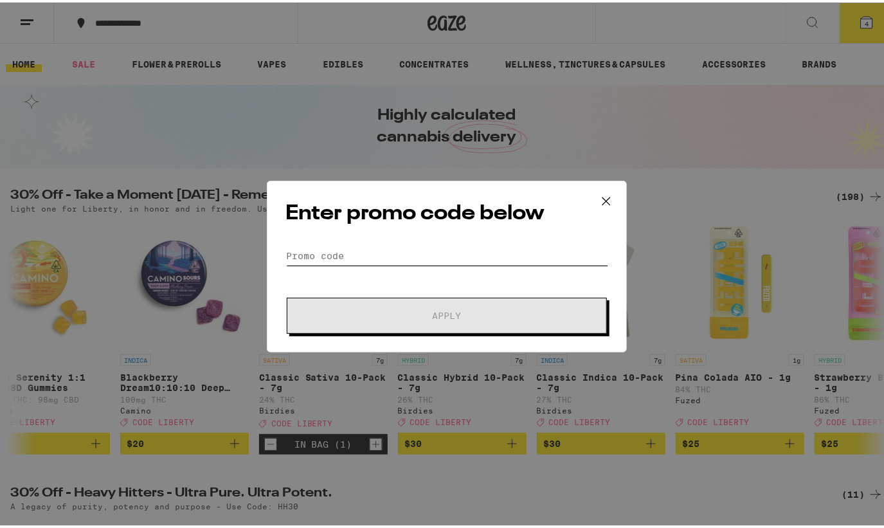
click at [367, 248] on input "Promo Code" at bounding box center [447, 253] width 323 height 19
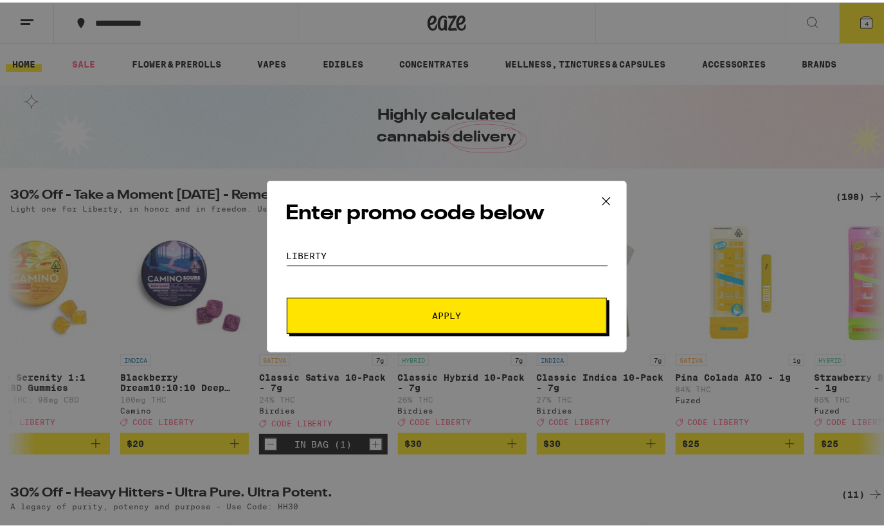
type input "liberty"
click at [453, 310] on span "Apply" at bounding box center [447, 313] width 29 height 9
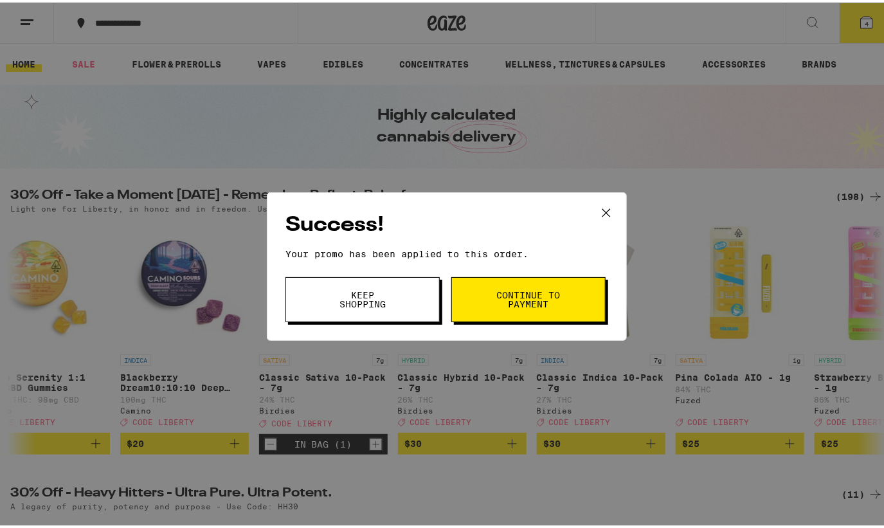
click at [489, 296] on button "Continue to payment" at bounding box center [528, 297] width 154 height 45
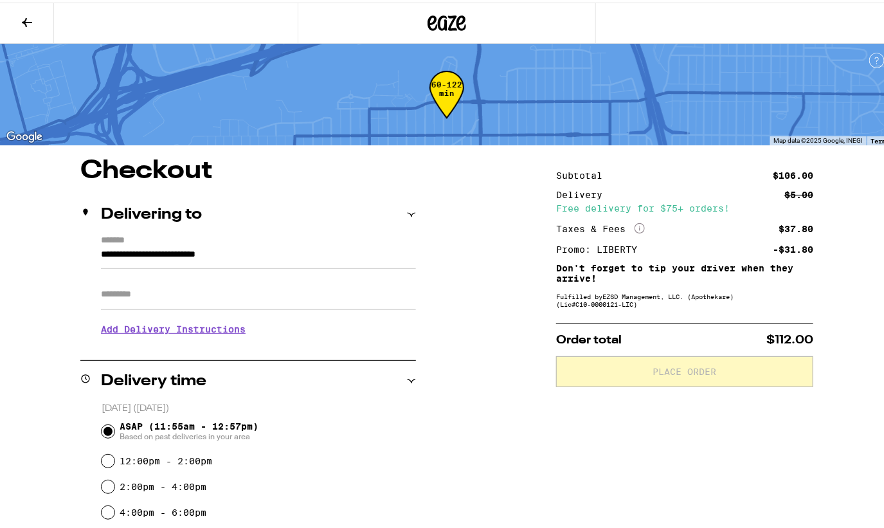
click at [170, 290] on input "Apt/Suite" at bounding box center [258, 292] width 315 height 31
type input "*****"
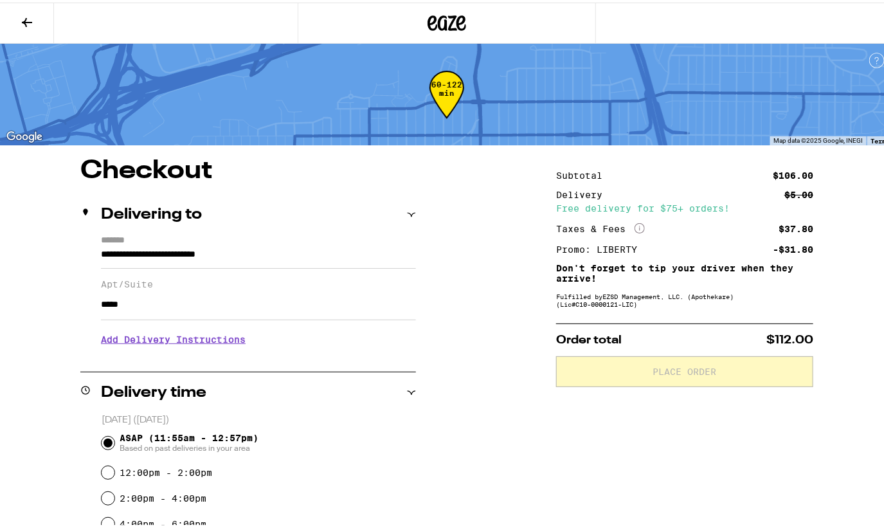
click at [302, 253] on input "**********" at bounding box center [258, 255] width 315 height 22
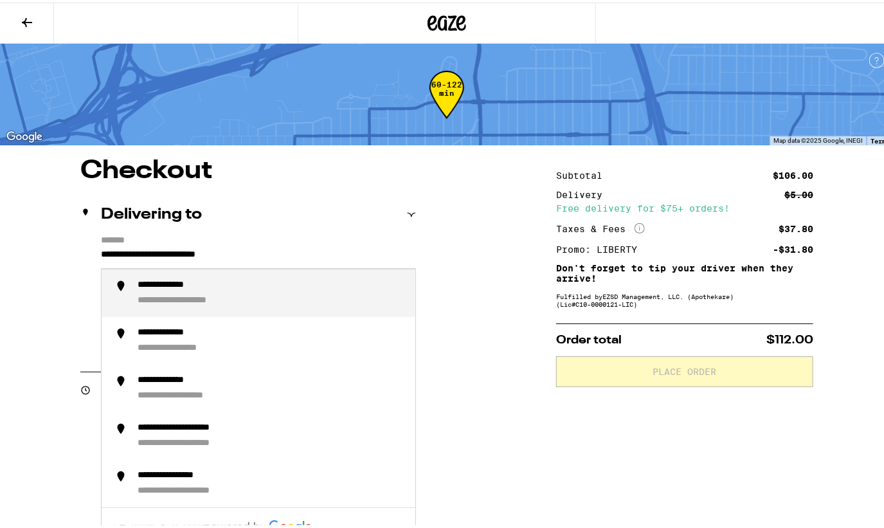
click at [203, 287] on div "**********" at bounding box center [179, 283] width 82 height 12
type input "**********"
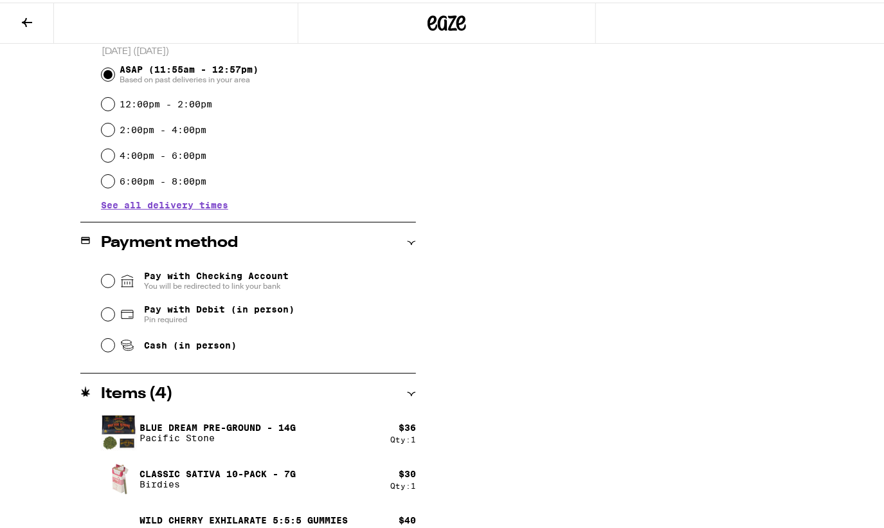
scroll to position [391, 0]
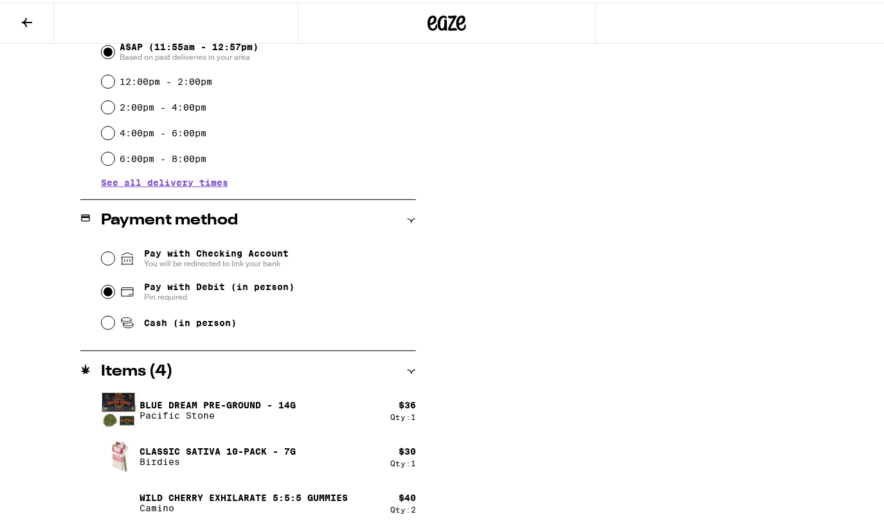
click at [109, 291] on input "Pay with Debit (in person) Pin required" at bounding box center [108, 289] width 13 height 13
radio input "true"
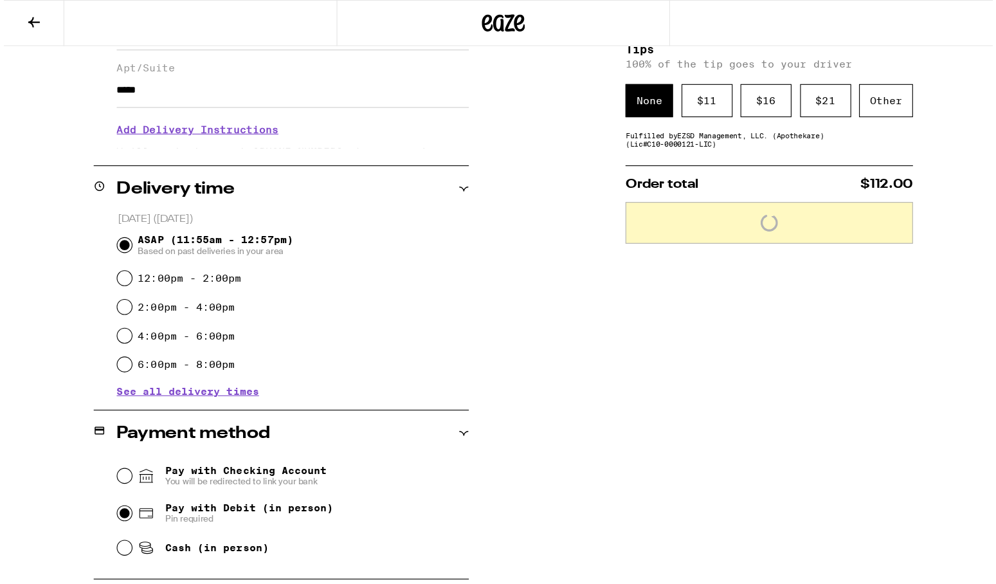
scroll to position [0, 0]
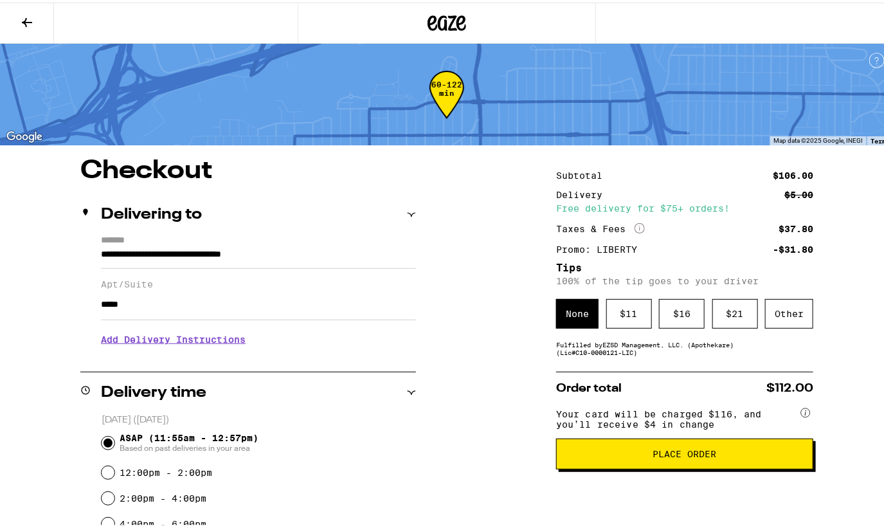
click at [672, 313] on div "$ 16" at bounding box center [682, 311] width 46 height 30
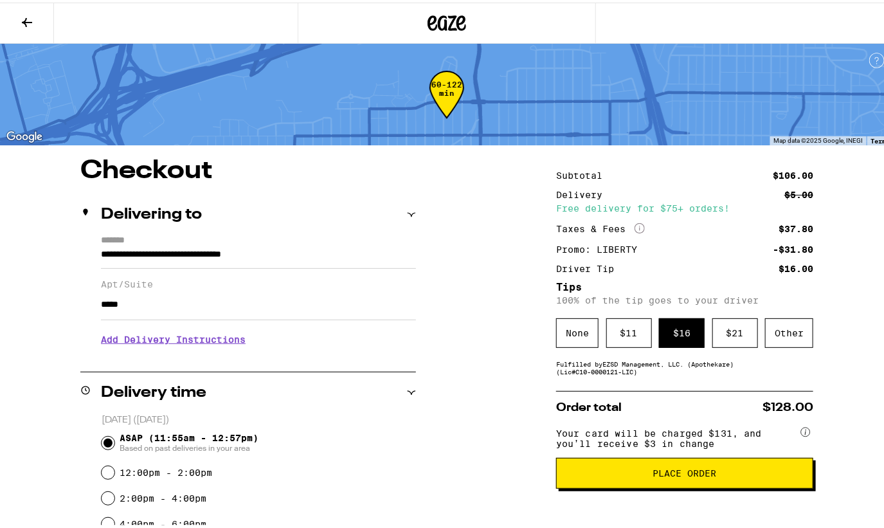
click at [571, 329] on div "None" at bounding box center [577, 331] width 42 height 30
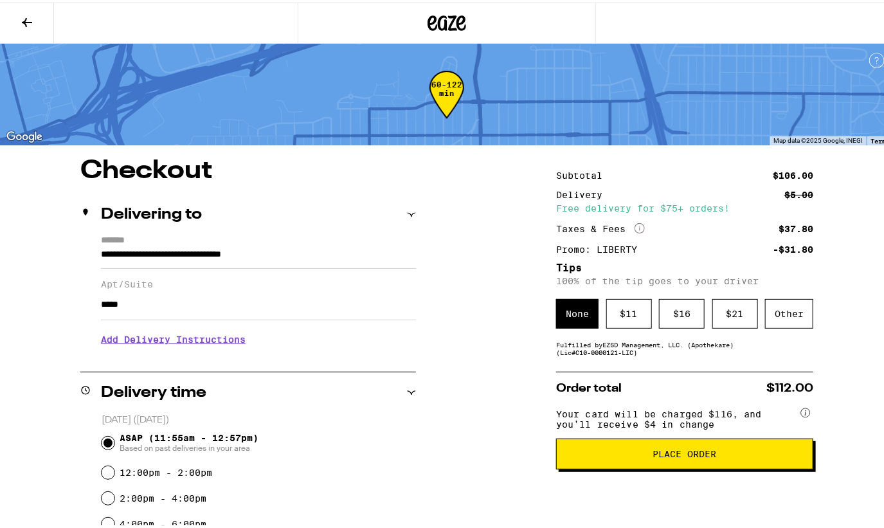
click at [653, 456] on span "Place Order" at bounding box center [685, 451] width 64 height 9
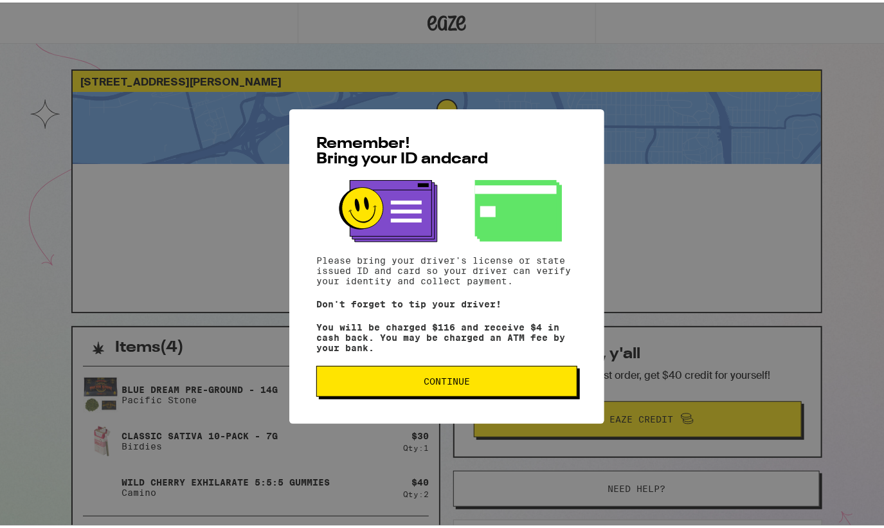
click at [444, 383] on span "Continue" at bounding box center [447, 378] width 46 height 9
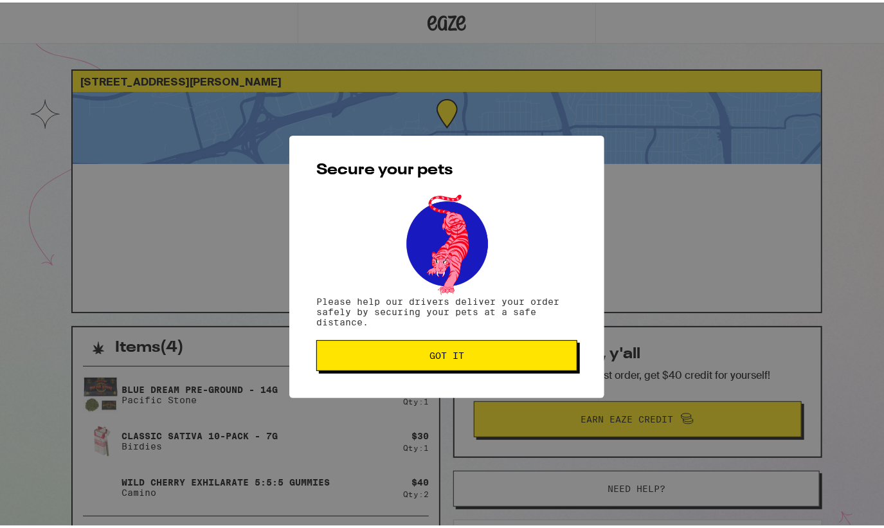
click at [444, 357] on span "Got it" at bounding box center [447, 353] width 35 height 9
